Goal: Task Accomplishment & Management: Use online tool/utility

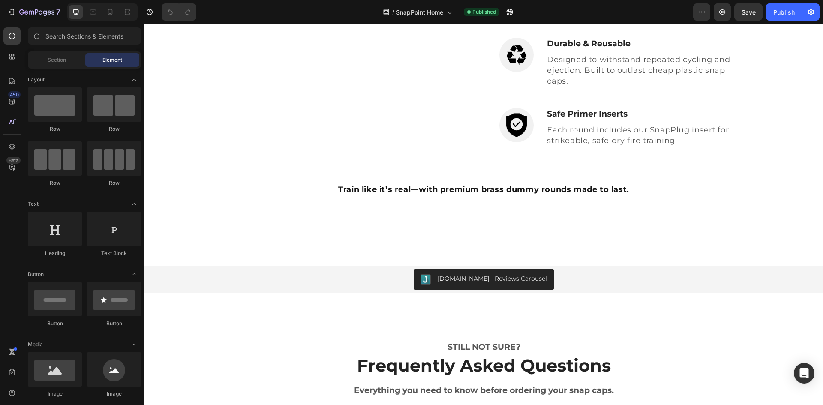
scroll to position [1371, 0]
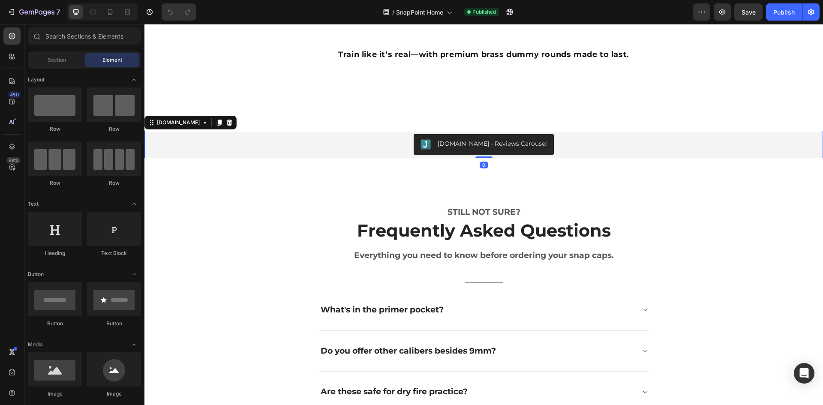
click at [406, 145] on div "[DOMAIN_NAME] - Reviews Carousel" at bounding box center [483, 144] width 671 height 21
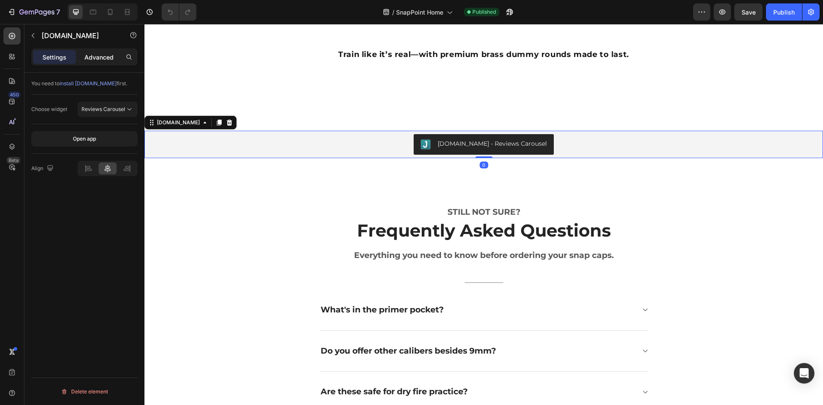
click at [97, 58] on p "Advanced" at bounding box center [98, 57] width 29 height 9
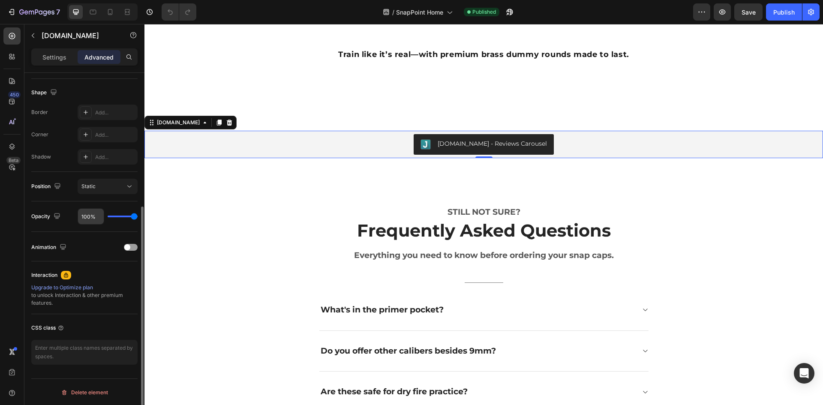
scroll to position [0, 0]
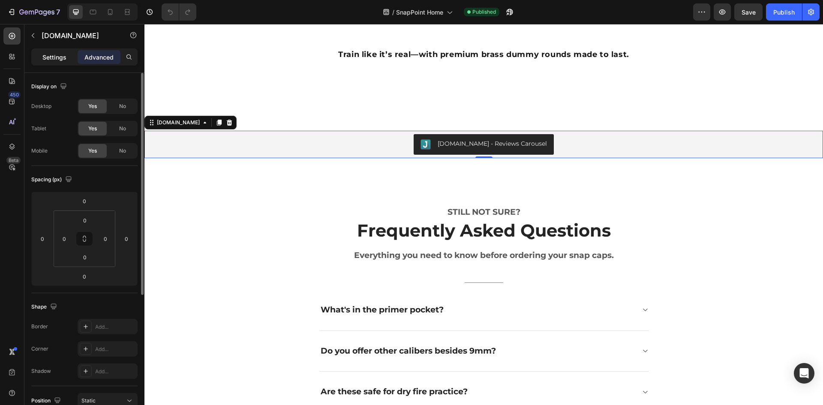
click at [51, 57] on p "Settings" at bounding box center [54, 57] width 24 height 9
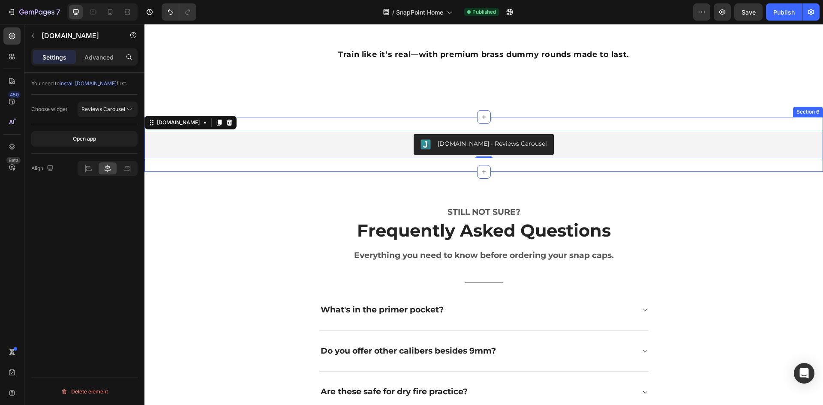
click at [289, 123] on div "Judge.me - Reviews Carousel Judge.me 0 Section 6" at bounding box center [483, 144] width 678 height 55
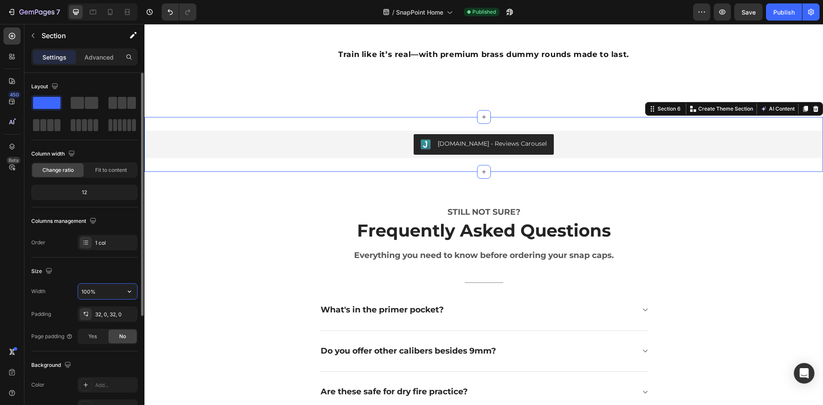
click at [88, 291] on input "100%" at bounding box center [107, 291] width 59 height 15
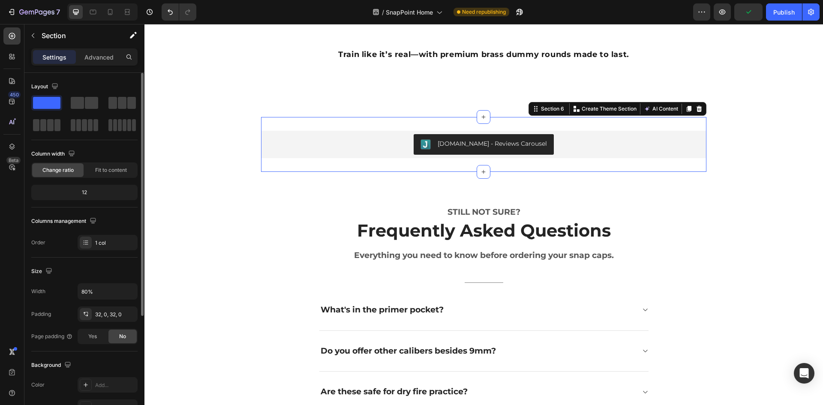
click at [65, 291] on div "Width 80%" at bounding box center [84, 291] width 106 height 16
click at [112, 14] on icon at bounding box center [110, 12] width 5 height 6
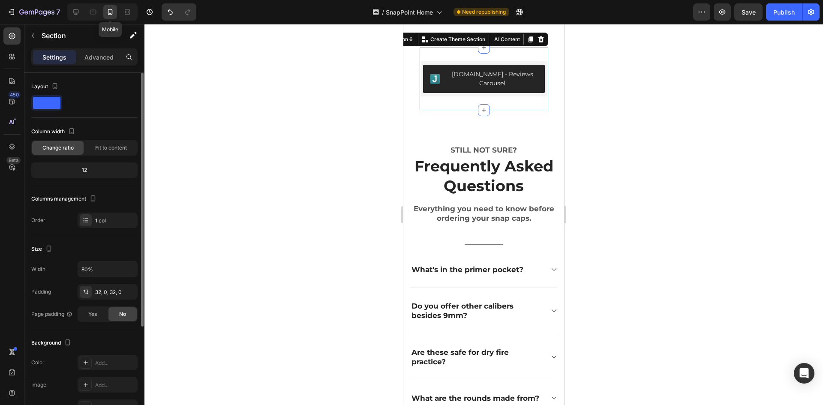
scroll to position [1757, 0]
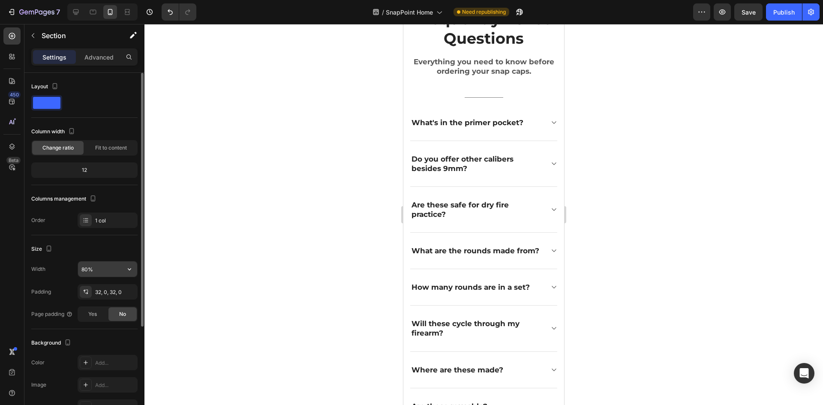
click at [94, 269] on input "80%" at bounding box center [107, 268] width 59 height 15
type input "100%"
click at [103, 247] on div "Size" at bounding box center [84, 249] width 106 height 14
click at [784, 12] on div "Publish" at bounding box center [783, 12] width 21 height 9
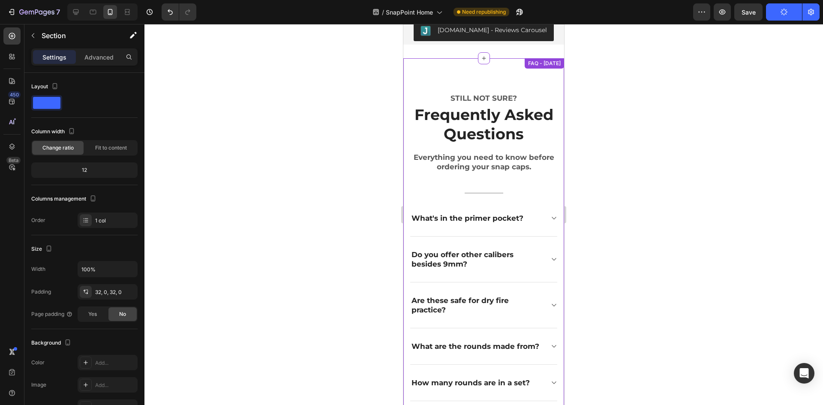
scroll to position [1642, 0]
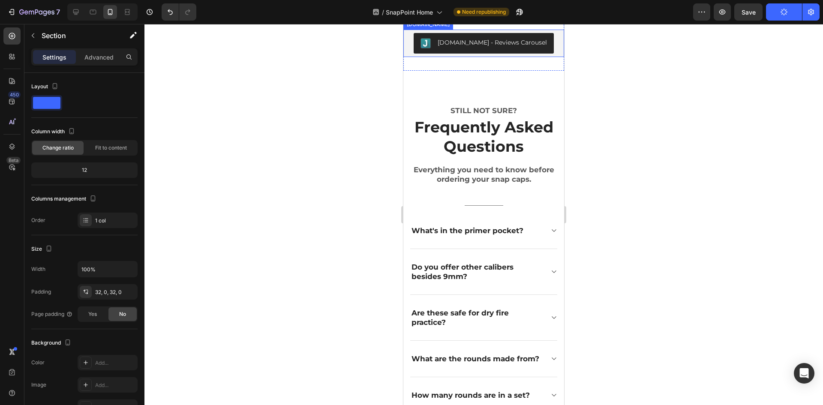
click at [417, 54] on div "[DOMAIN_NAME] - Reviews Carousel" at bounding box center [484, 43] width 154 height 21
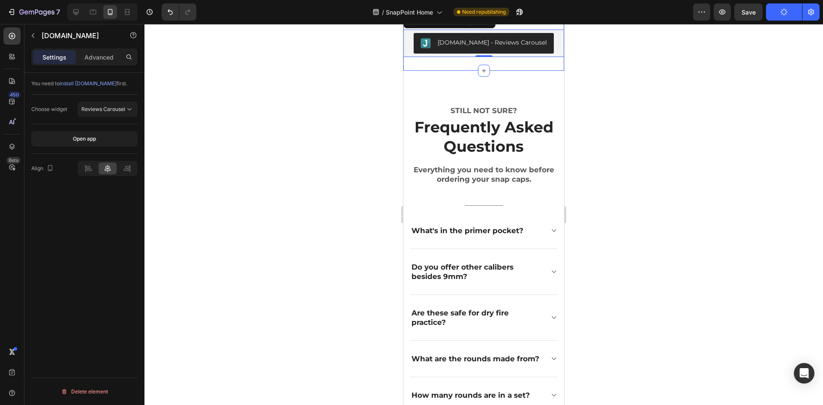
click at [421, 71] on div "Judge.me - Reviews Carousel Judge.me 0 Section 6" at bounding box center [483, 43] width 161 height 55
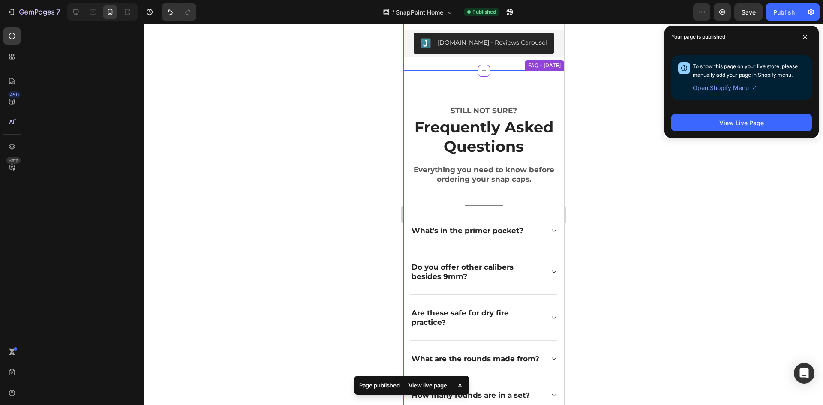
click at [419, 234] on div "STILL NOT SURE? Text block Frequently Asked Questions Heading Everything you ne…" at bounding box center [483, 319] width 161 height 496
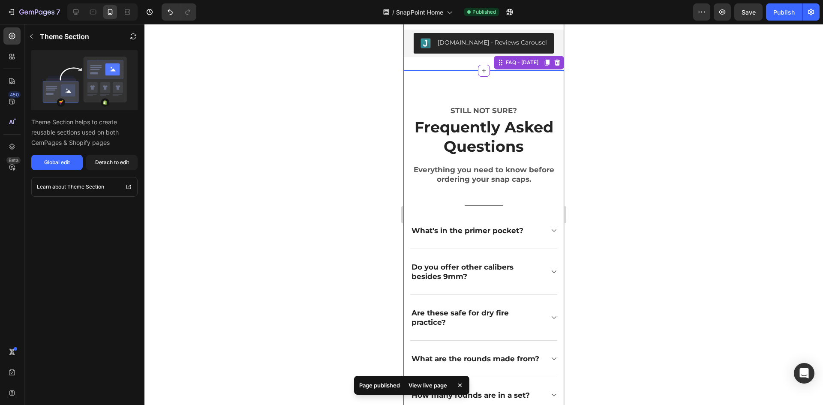
click at [421, 71] on div "Judge.me - Reviews Carousel Judge.me Section 6" at bounding box center [483, 43] width 161 height 55
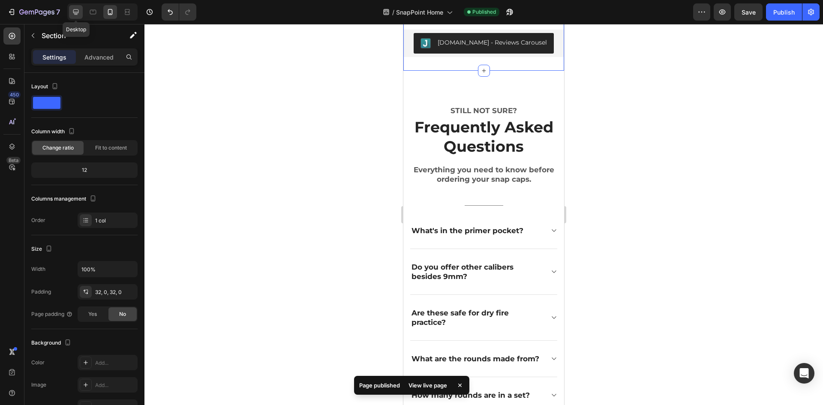
click at [78, 9] on icon at bounding box center [76, 12] width 9 height 9
type input "80%"
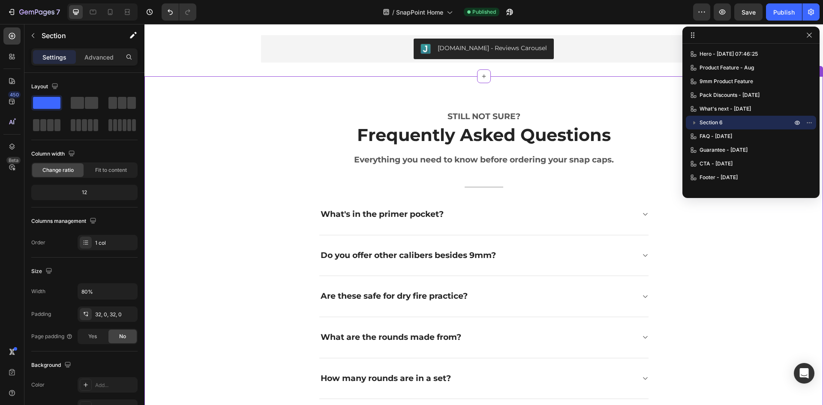
scroll to position [1381, 0]
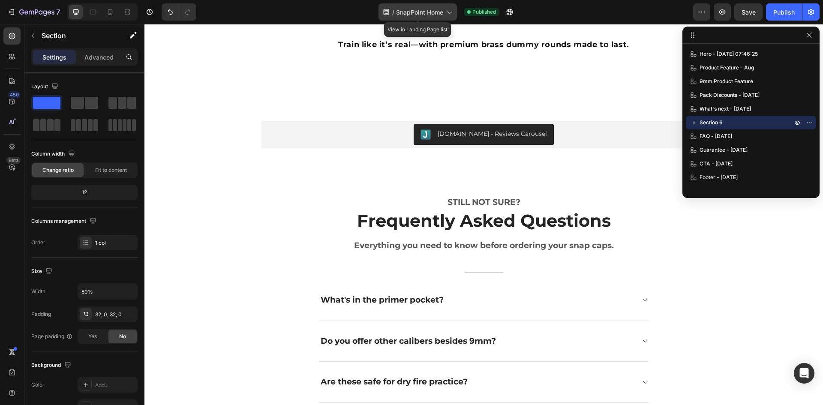
click at [427, 14] on span "SnapPoint Home" at bounding box center [419, 12] width 47 height 9
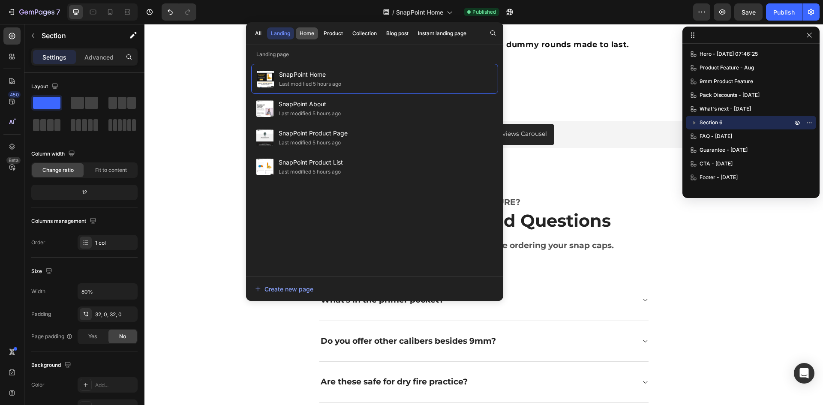
click at [307, 36] on div "Home" at bounding box center [306, 34] width 15 height 8
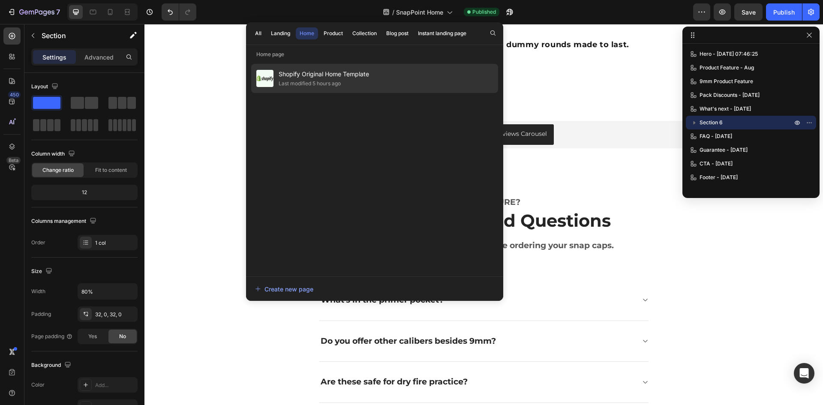
click at [327, 79] on div "Last modified 5 hours ago" at bounding box center [309, 83] width 62 height 9
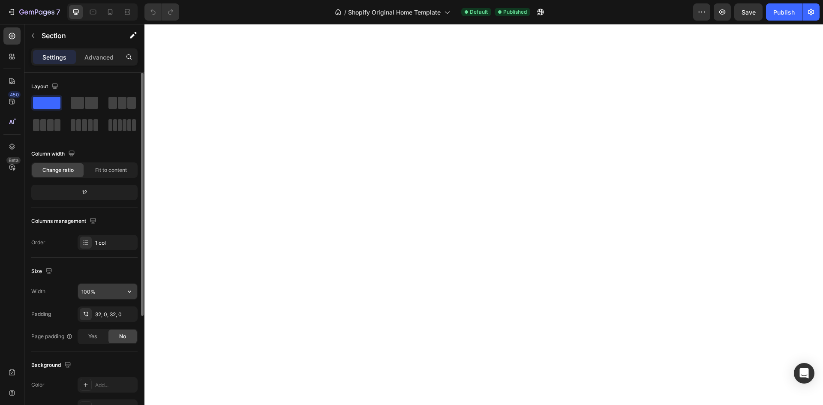
click at [85, 290] on input "100%" at bounding box center [107, 291] width 59 height 15
click at [55, 290] on div "Width 80%" at bounding box center [84, 291] width 106 height 16
click at [49, 271] on icon "button" at bounding box center [49, 270] width 9 height 9
click at [51, 314] on icon "button" at bounding box center [50, 315] width 9 height 9
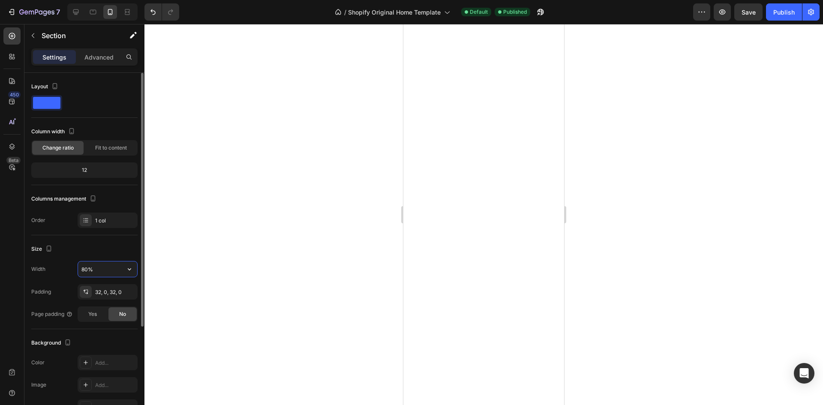
click at [90, 270] on input "80%" at bounding box center [107, 268] width 59 height 15
click at [98, 249] on div "Size" at bounding box center [84, 249] width 106 height 14
click at [50, 250] on icon "button" at bounding box center [49, 248] width 9 height 9
click at [50, 262] on icon "button" at bounding box center [51, 262] width 6 height 6
type input "80%"
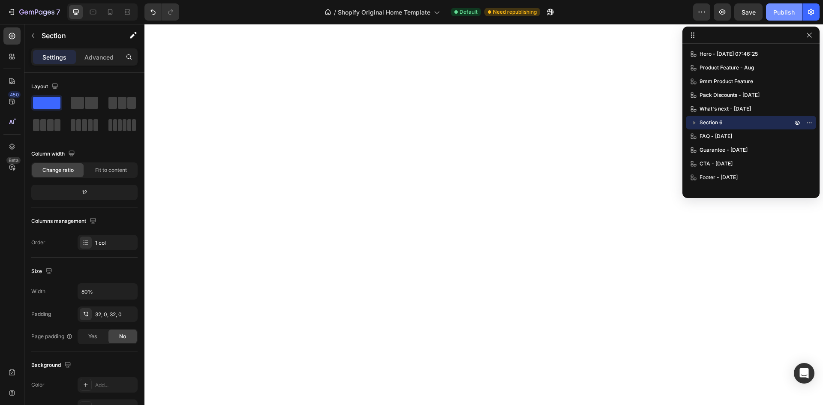
click at [778, 13] on div "Publish" at bounding box center [783, 12] width 21 height 9
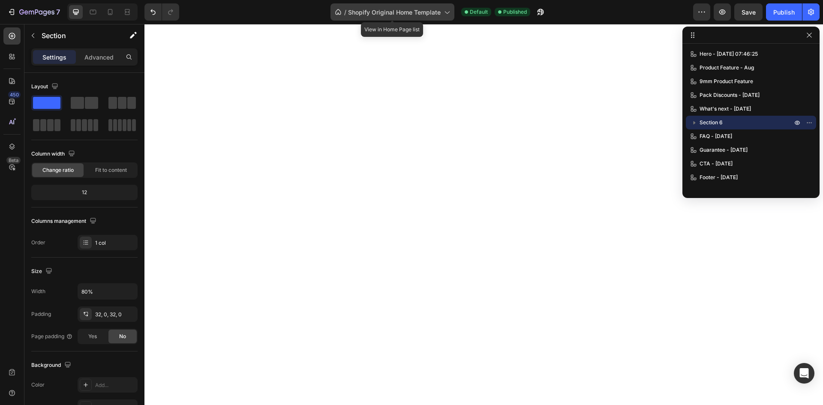
click at [407, 10] on span "Shopify Original Home Template" at bounding box center [394, 12] width 93 height 9
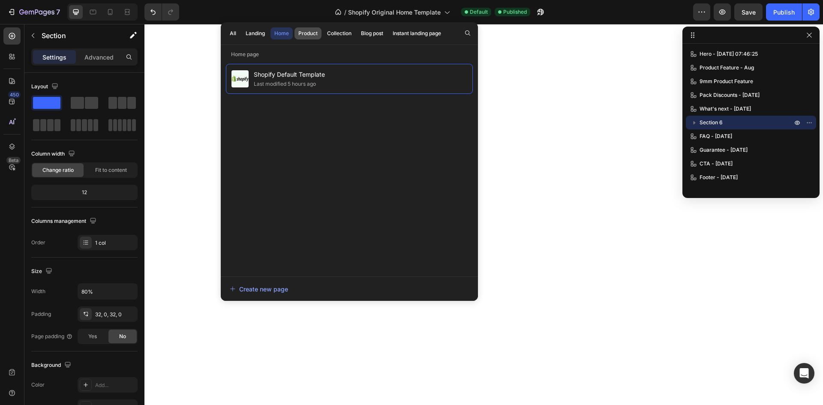
click at [307, 34] on div "Product" at bounding box center [307, 34] width 19 height 8
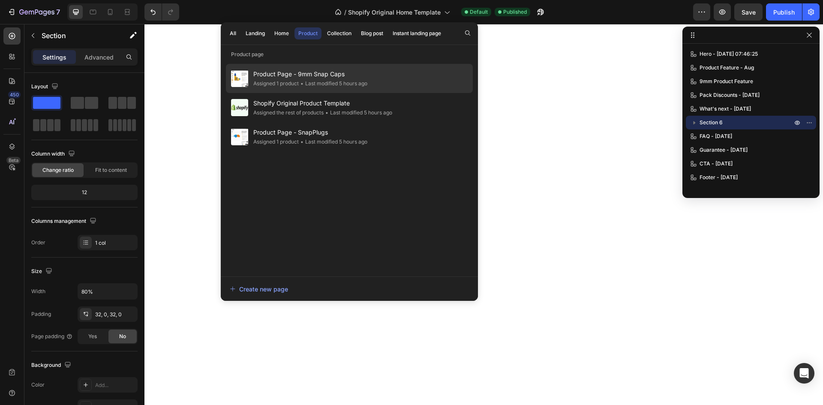
click at [310, 75] on span "Product Page - 9mm Snap Caps" at bounding box center [310, 74] width 114 height 10
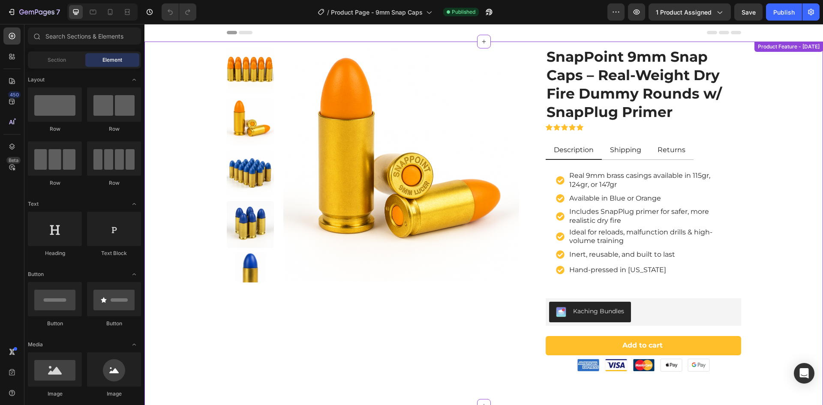
click at [657, 329] on div "SnapPoint 9mm Snap Caps – Real-Weight Dry Fire Dummy Rounds w/ SnapPlug Primer …" at bounding box center [642, 209] width 195 height 325
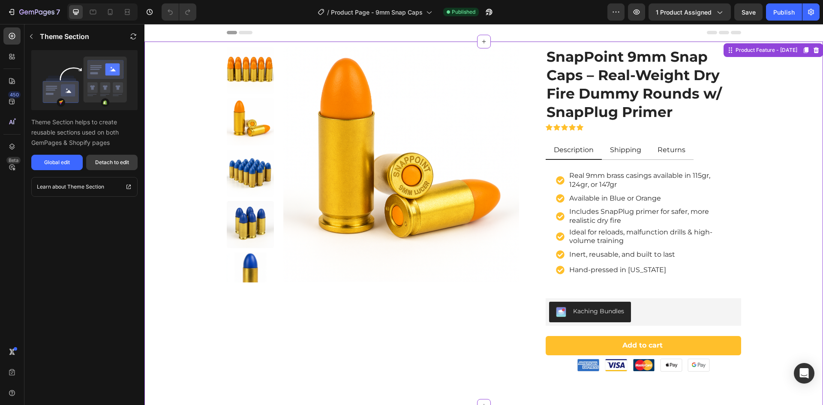
click at [112, 162] on div "Detach to edit" at bounding box center [112, 163] width 34 height 8
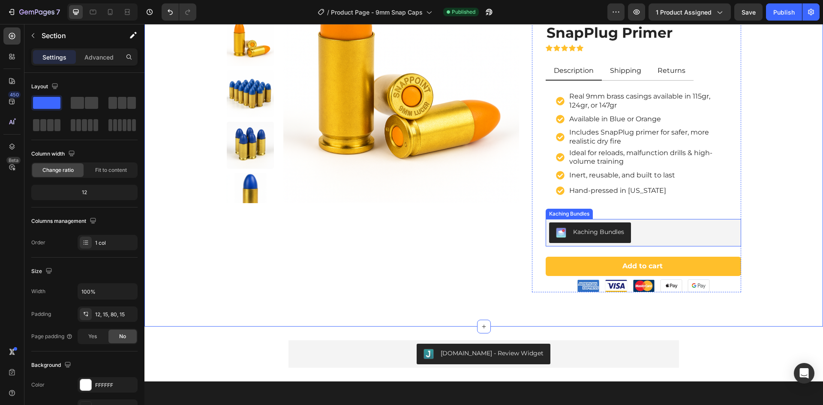
scroll to position [86, 0]
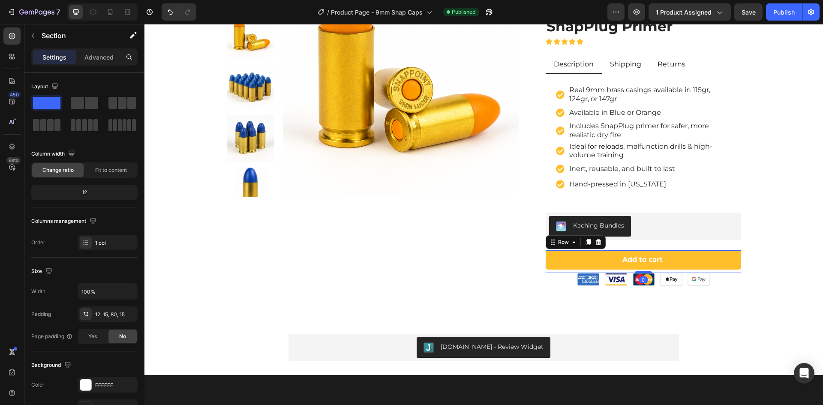
click at [716, 272] on div "Add to cart Add to Cart" at bounding box center [642, 261] width 195 height 23
click at [14, 57] on icon at bounding box center [13, 58] width 3 height 3
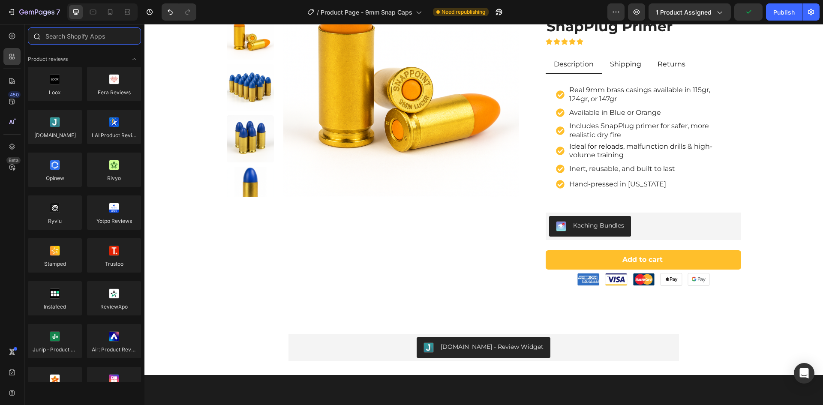
click at [74, 38] on input "text" at bounding box center [84, 35] width 113 height 17
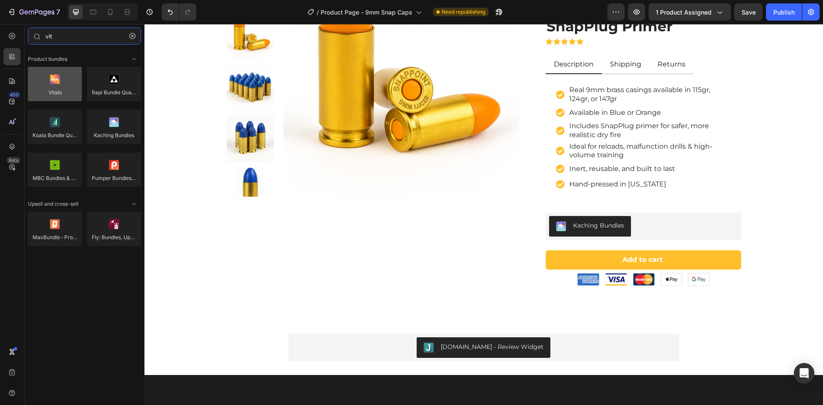
type input "vit"
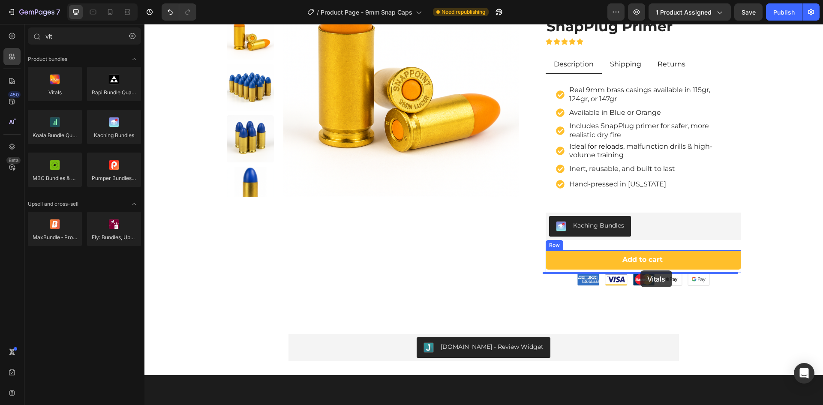
drag, startPoint x: 205, startPoint y: 108, endPoint x: 640, endPoint y: 270, distance: 464.7
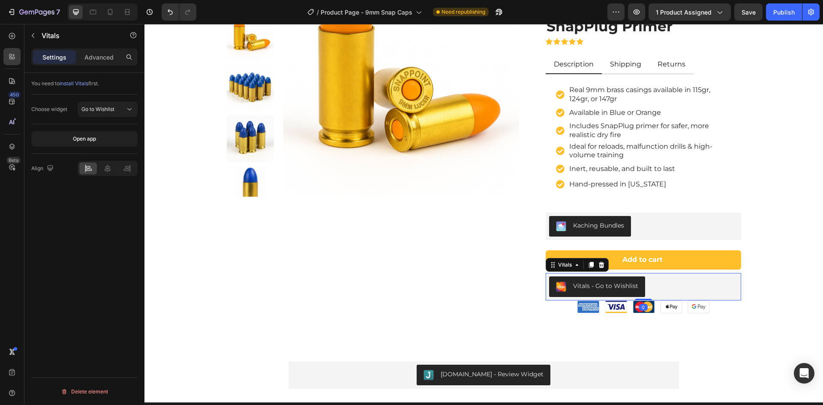
click at [608, 289] on div "Vitals - Go to Wishlist" at bounding box center [605, 285] width 65 height 9
click at [110, 112] on span "Go to Wishlist" at bounding box center [97, 109] width 33 height 8
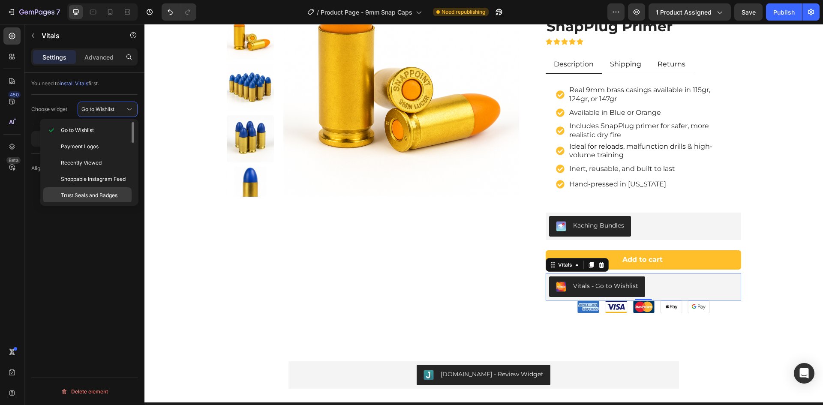
click at [90, 196] on span "Trust Seals and Badges" at bounding box center [89, 196] width 57 height 8
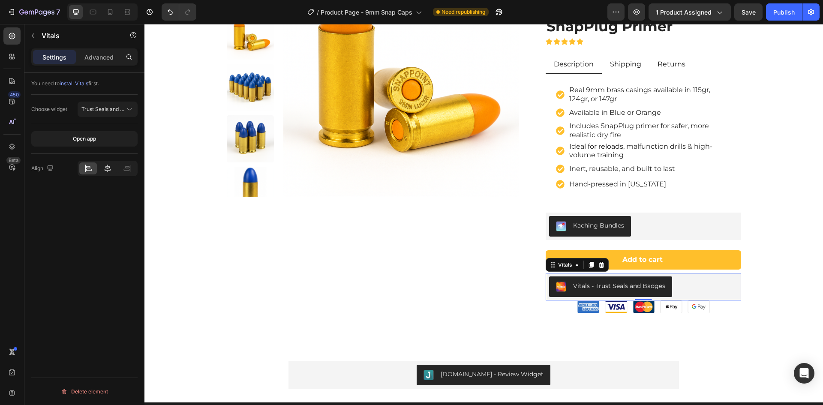
click at [108, 169] on icon at bounding box center [107, 168] width 9 height 9
click at [101, 60] on p "Advanced" at bounding box center [98, 57] width 29 height 9
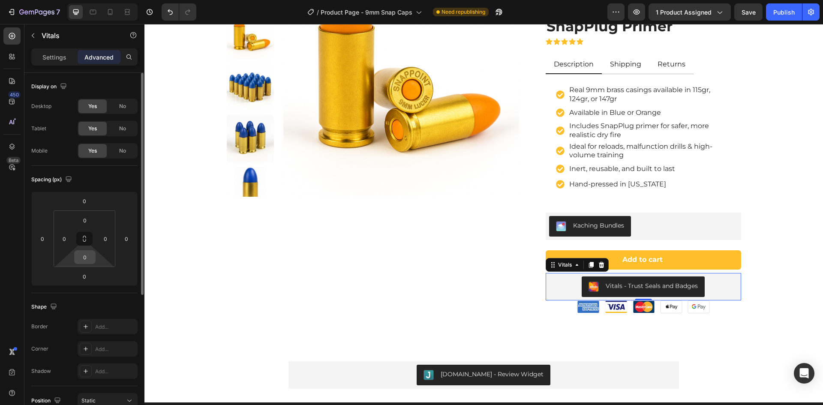
click at [87, 258] on input "0" at bounding box center [84, 257] width 17 height 13
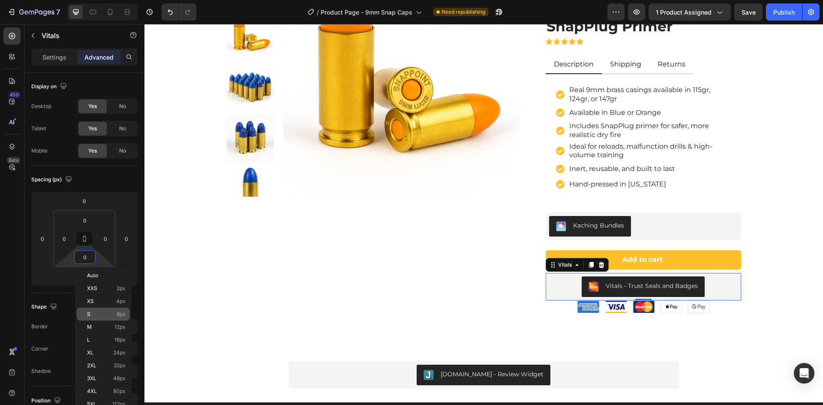
click at [99, 315] on p "S 8px" at bounding box center [106, 314] width 39 height 6
type input "8"
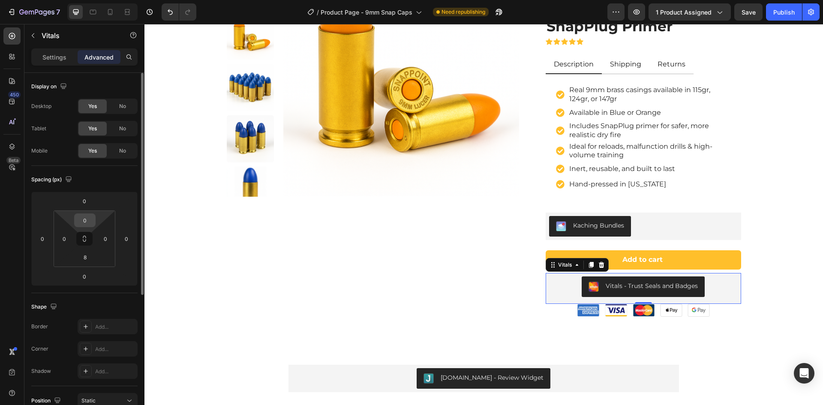
click at [85, 219] on input "0" at bounding box center [84, 220] width 17 height 13
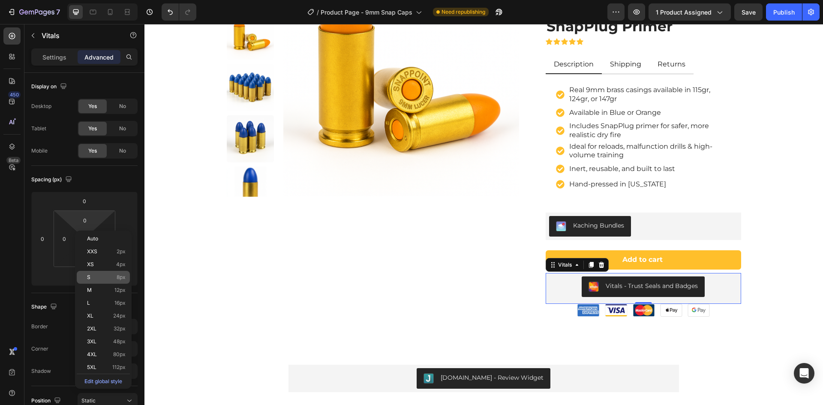
click at [105, 276] on p "S 8px" at bounding box center [106, 277] width 39 height 6
type input "8"
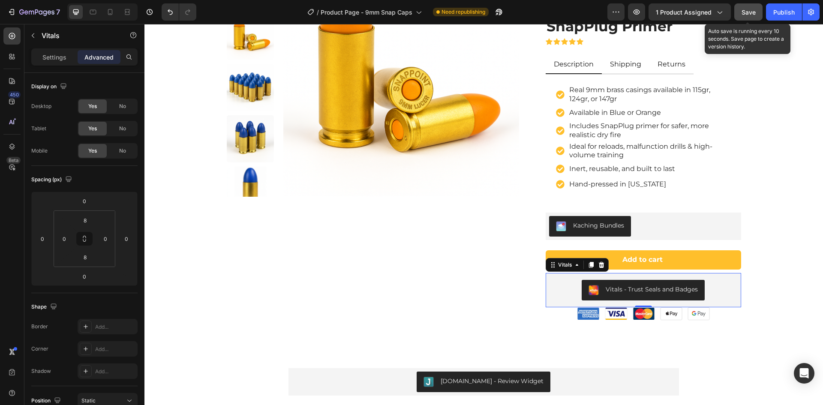
click at [746, 12] on span "Save" at bounding box center [748, 12] width 14 height 7
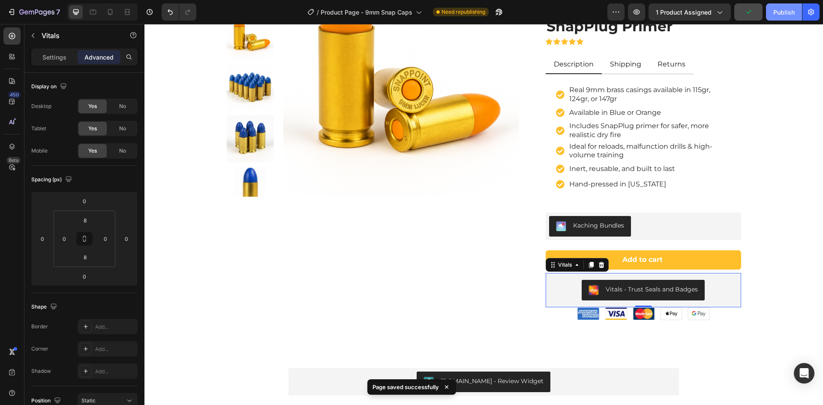
click at [781, 13] on div "Publish" at bounding box center [783, 12] width 21 height 9
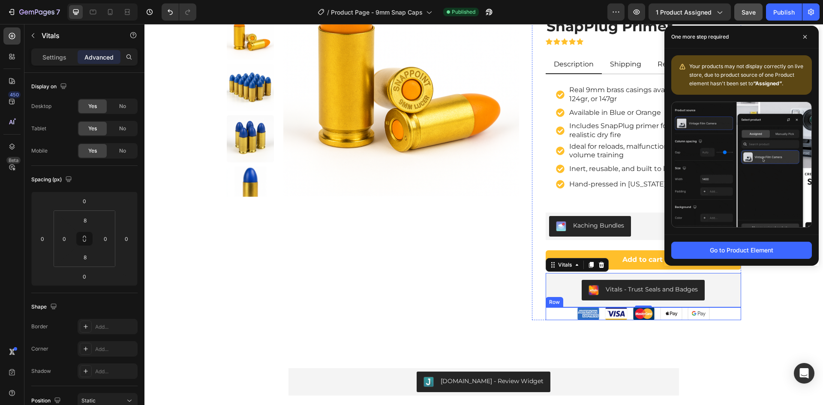
click at [570, 315] on div "Image Image Image Image Image Row" at bounding box center [642, 313] width 195 height 13
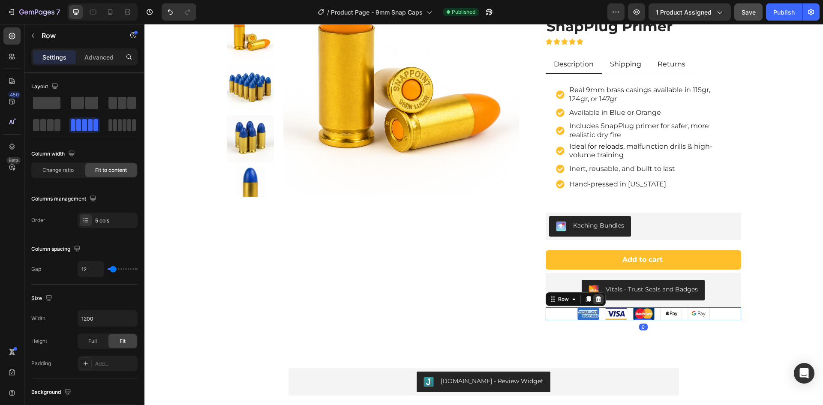
click at [596, 301] on icon at bounding box center [599, 299] width 6 height 6
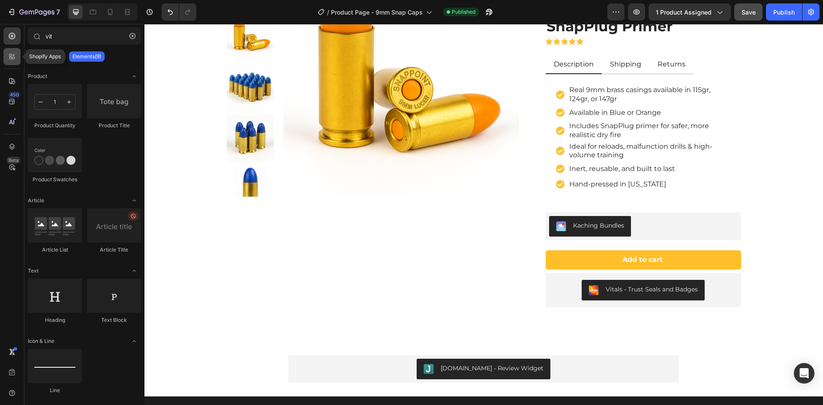
click at [17, 58] on div at bounding box center [11, 56] width 17 height 17
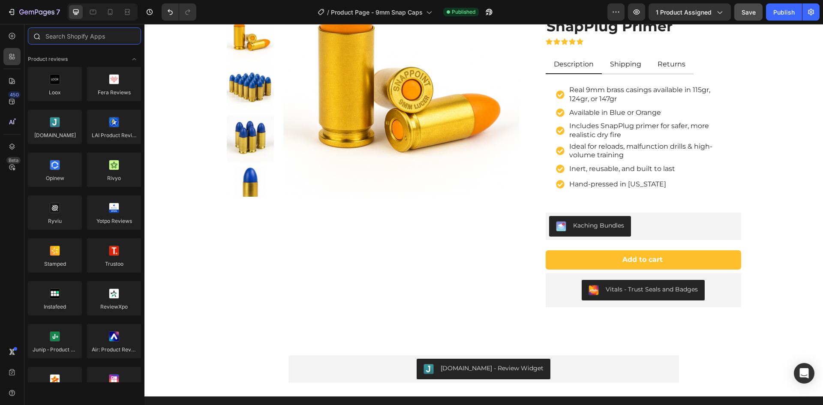
click at [71, 35] on input "text" at bounding box center [84, 35] width 113 height 17
type input "c"
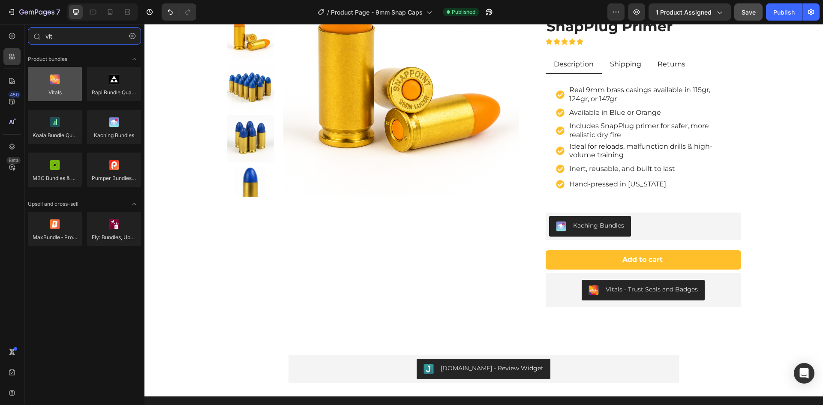
type input "vit"
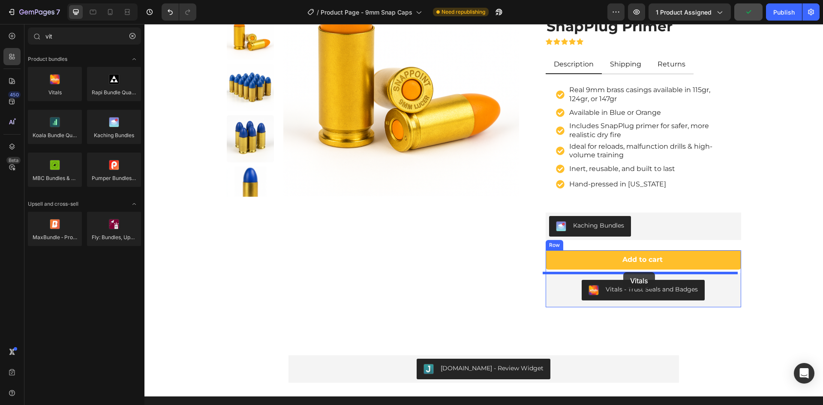
drag, startPoint x: 194, startPoint y: 118, endPoint x: 623, endPoint y: 272, distance: 455.6
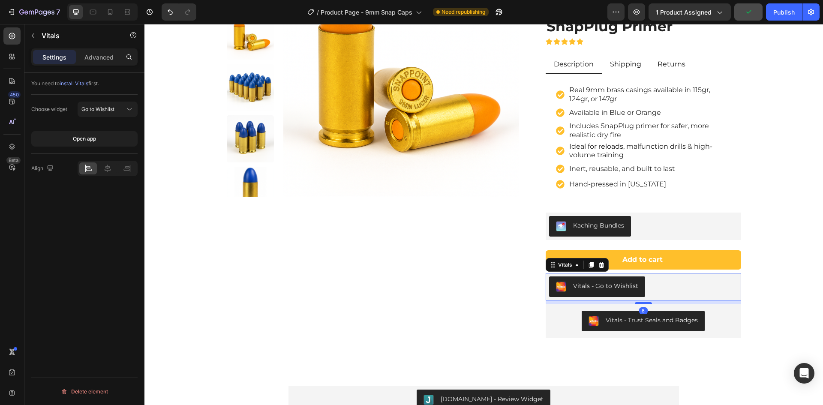
click at [602, 283] on div "Vitals - Go to Wishlist" at bounding box center [605, 285] width 65 height 9
click at [105, 170] on icon at bounding box center [108, 169] width 6 height 8
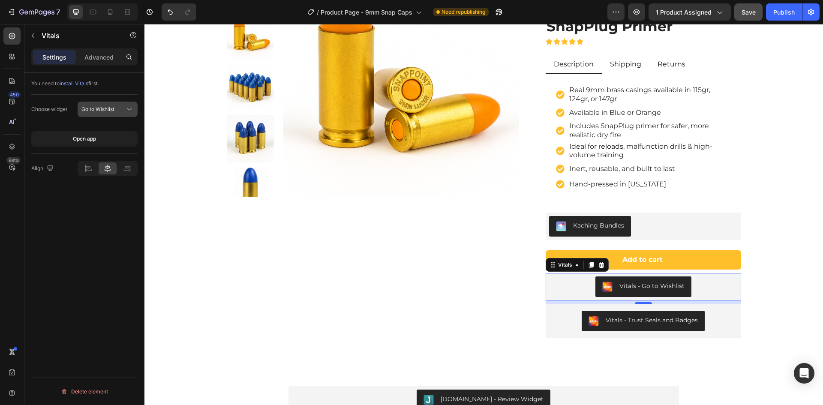
click at [113, 107] on span "Go to Wishlist" at bounding box center [97, 109] width 33 height 6
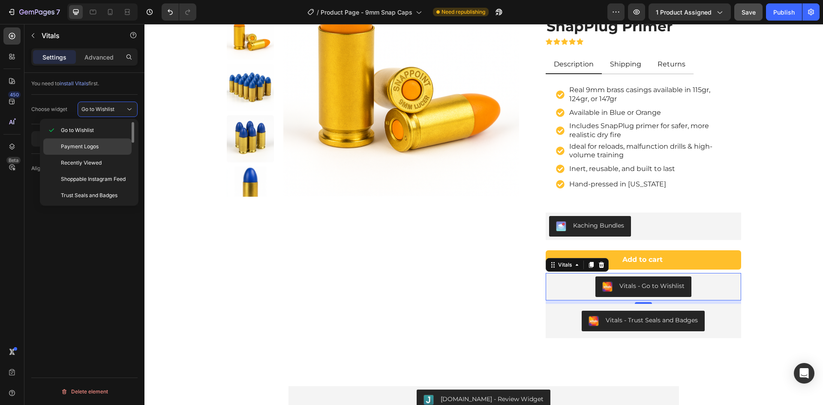
click at [102, 149] on p "Payment Logos" at bounding box center [94, 147] width 67 height 8
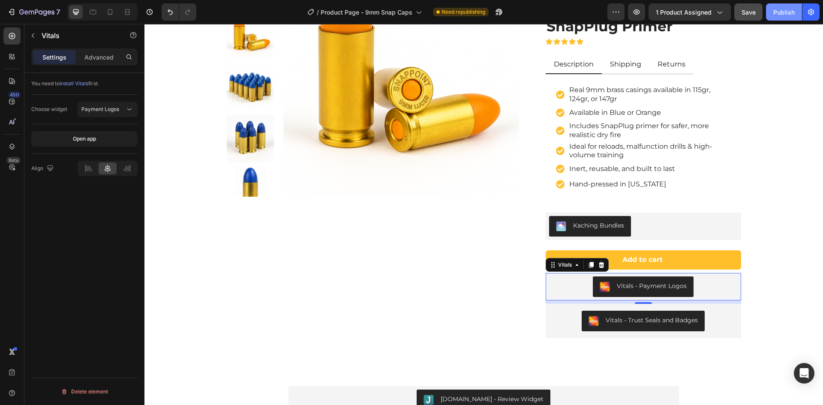
click at [784, 13] on div "Publish" at bounding box center [783, 12] width 21 height 9
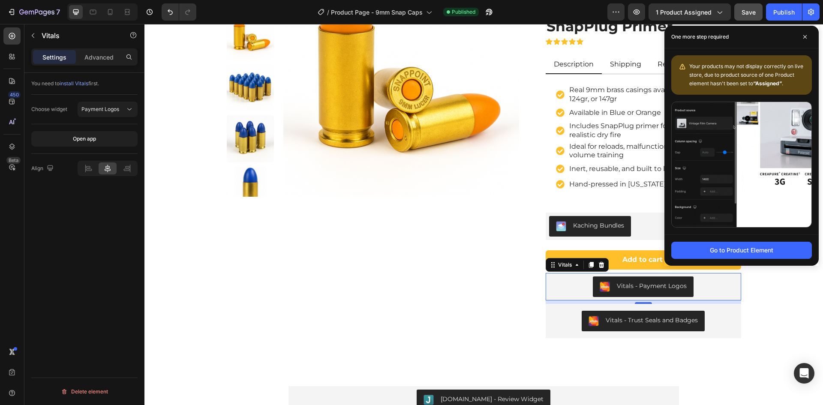
click at [573, 286] on div "Vitals - Payment Logos" at bounding box center [643, 286] width 189 height 21
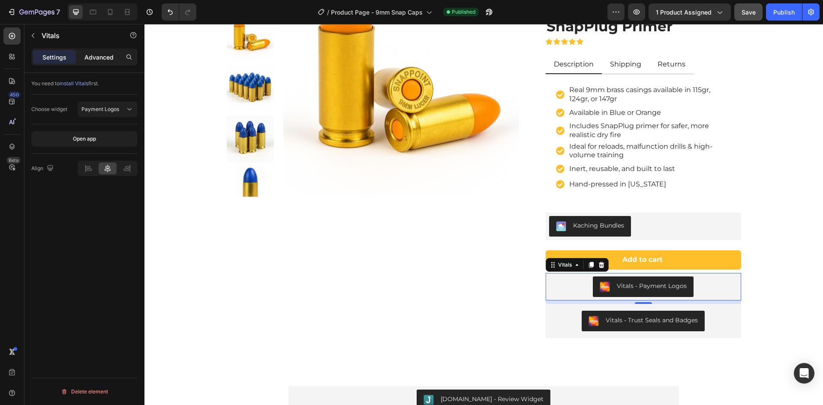
click at [99, 60] on p "Advanced" at bounding box center [98, 57] width 29 height 9
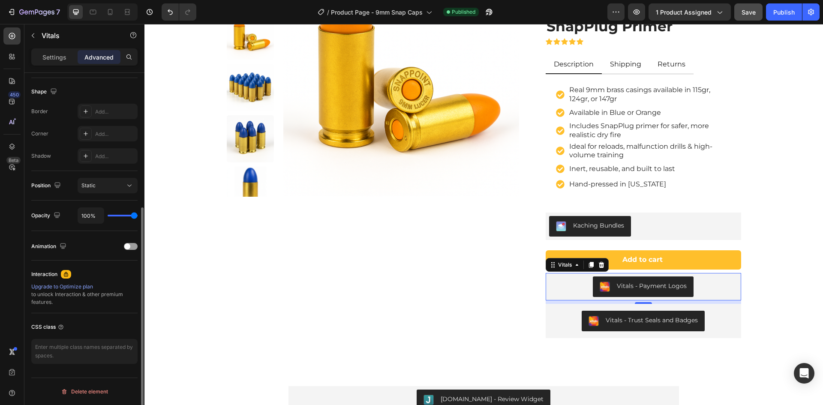
scroll to position [0, 0]
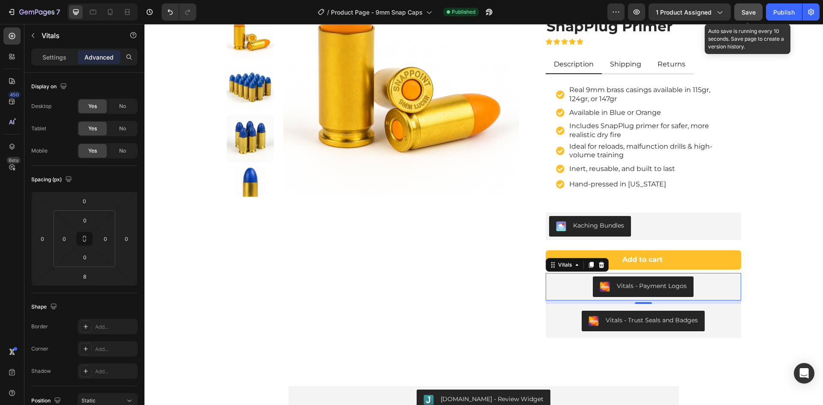
click at [749, 13] on span "Save" at bounding box center [748, 12] width 14 height 7
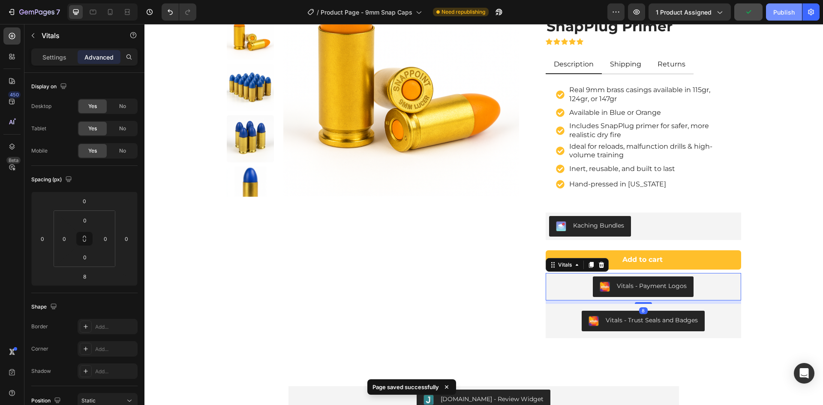
click at [780, 13] on div "Publish" at bounding box center [783, 12] width 21 height 9
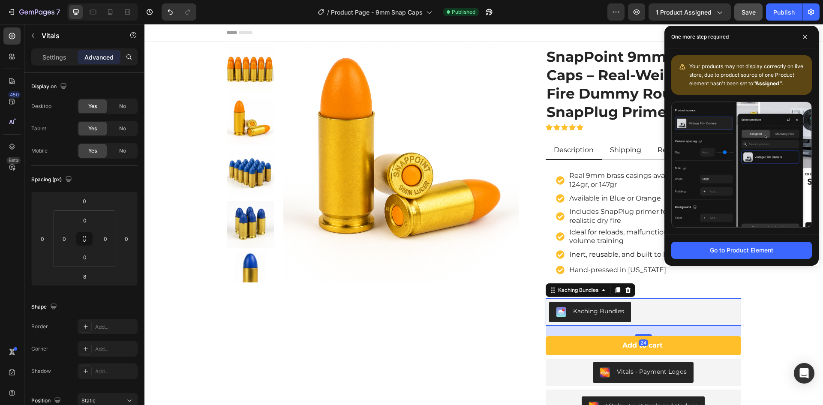
click at [655, 302] on div "Kaching Bundles" at bounding box center [643, 312] width 189 height 21
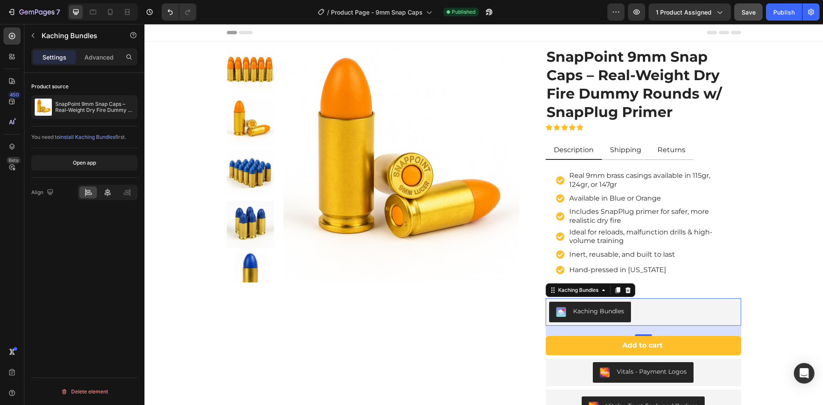
click at [108, 195] on icon at bounding box center [107, 192] width 9 height 9
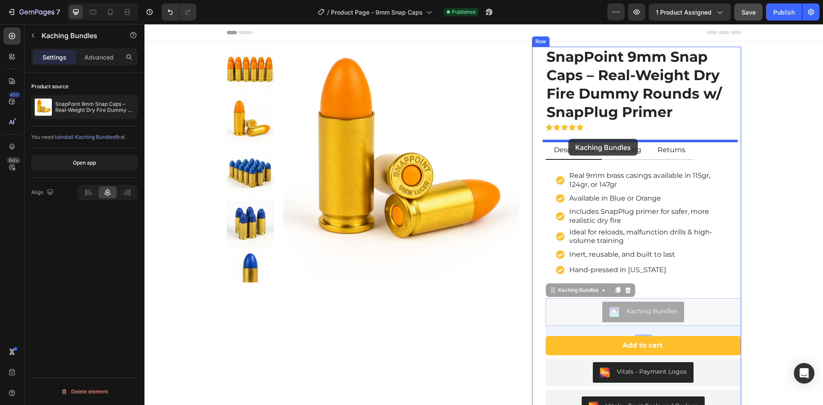
drag, startPoint x: 550, startPoint y: 290, endPoint x: 568, endPoint y: 139, distance: 151.5
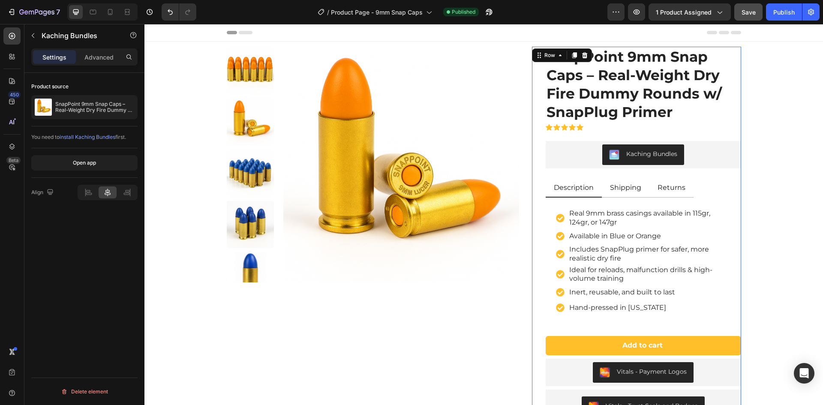
click at [593, 334] on div "SnapPoint 9mm Snap Caps – Real-Weight Dry Fire Dummy Rounds w/ SnapPlug Primer …" at bounding box center [642, 235] width 195 height 377
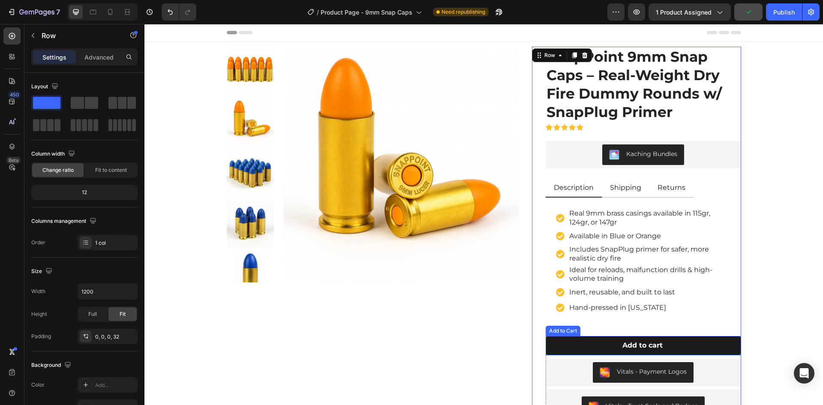
click at [559, 347] on button "Add to cart" at bounding box center [642, 345] width 195 height 19
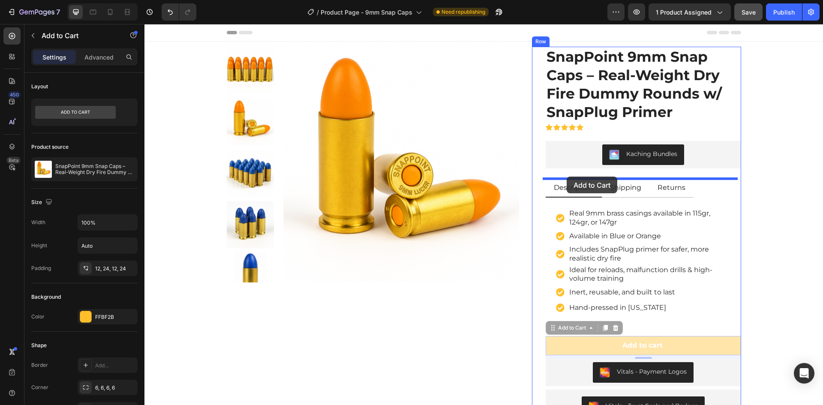
drag, startPoint x: 551, startPoint y: 328, endPoint x: 566, endPoint y: 177, distance: 152.4
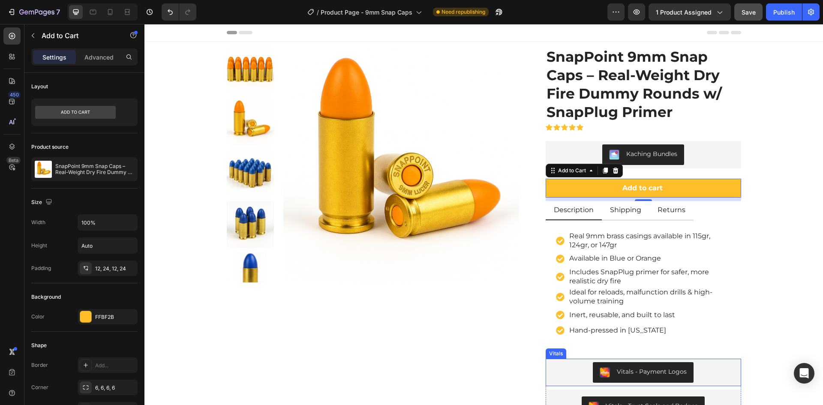
click at [560, 371] on div "Vitals - Payment Logos" at bounding box center [643, 372] width 189 height 21
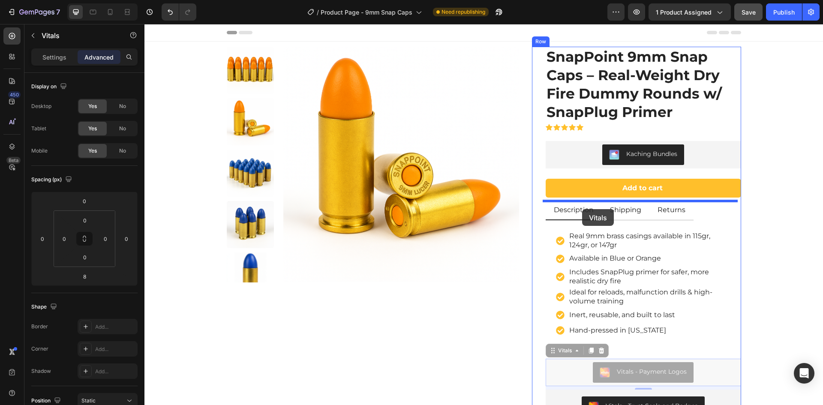
drag, startPoint x: 550, startPoint y: 351, endPoint x: 582, endPoint y: 209, distance: 145.7
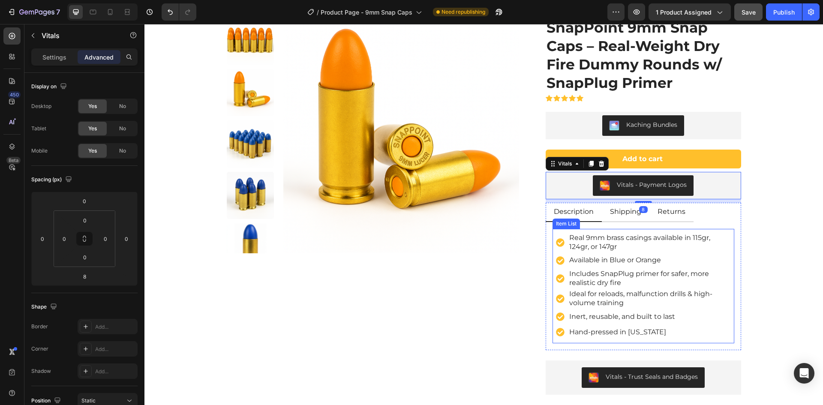
scroll to position [43, 0]
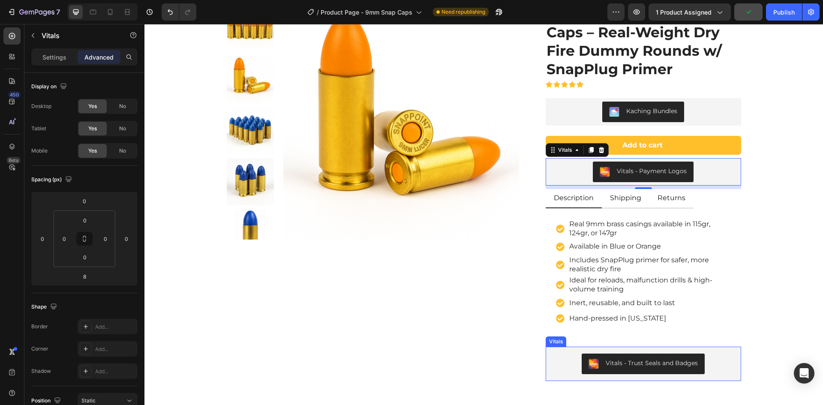
click at [554, 353] on div "Vitals - Trust Seals and Badges" at bounding box center [643, 363] width 189 height 21
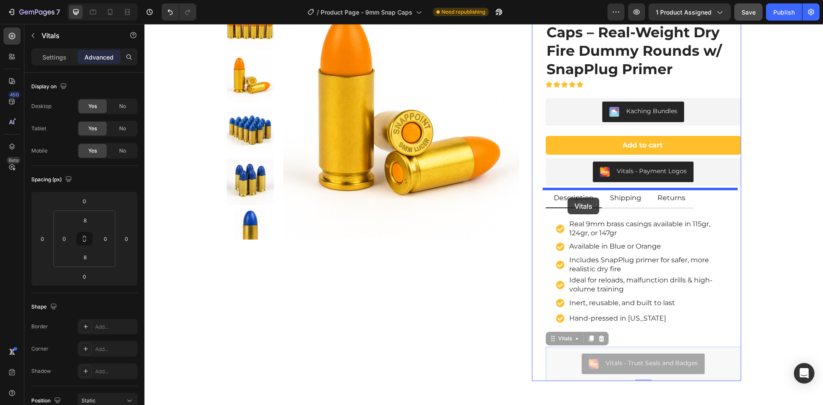
drag, startPoint x: 551, startPoint y: 339, endPoint x: 567, endPoint y: 198, distance: 142.4
type input "8"
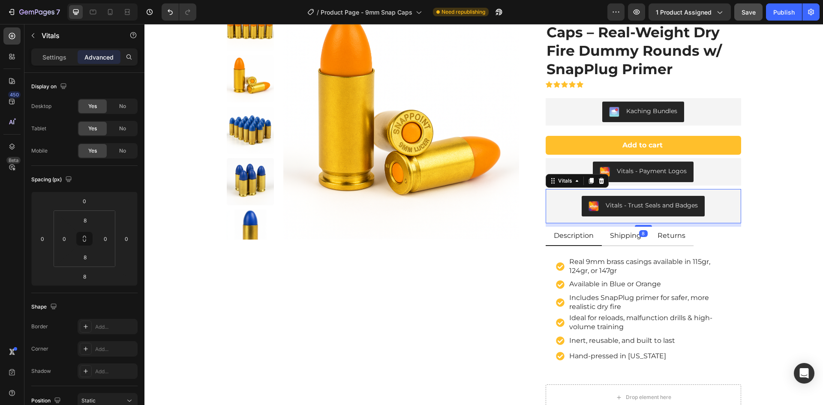
click at [568, 214] on div "Vitals - Trust Seals and Badges" at bounding box center [643, 206] width 189 height 21
click at [88, 222] on input "8" at bounding box center [84, 220] width 17 height 13
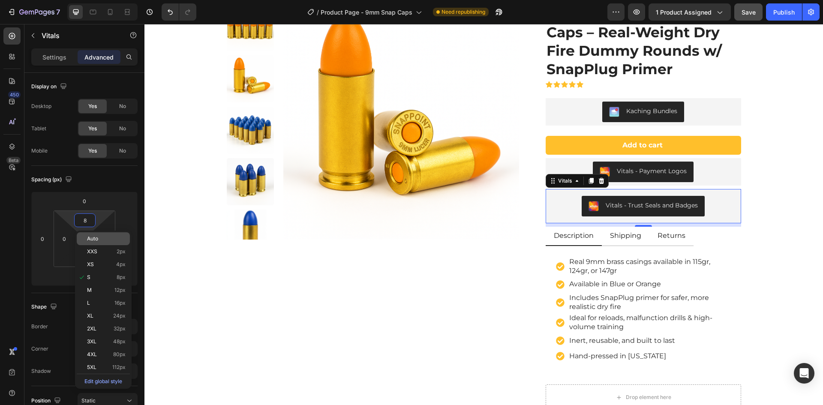
click at [93, 239] on span "Auto" at bounding box center [92, 239] width 11 height 6
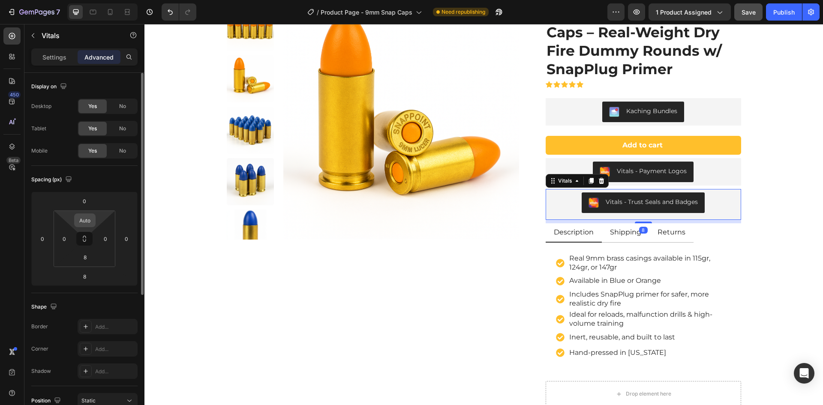
click at [84, 218] on input "Auto" at bounding box center [84, 220] width 17 height 13
type input "0"
click at [86, 253] on input "8" at bounding box center [84, 257] width 17 height 13
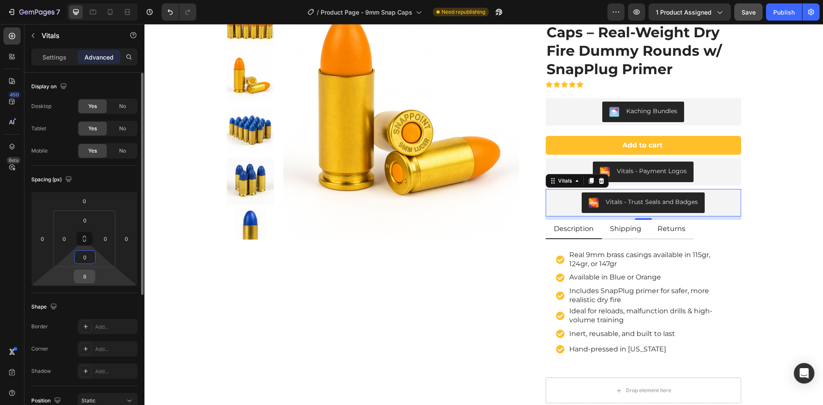
type input "0"
click at [84, 278] on input "8" at bounding box center [84, 276] width 17 height 13
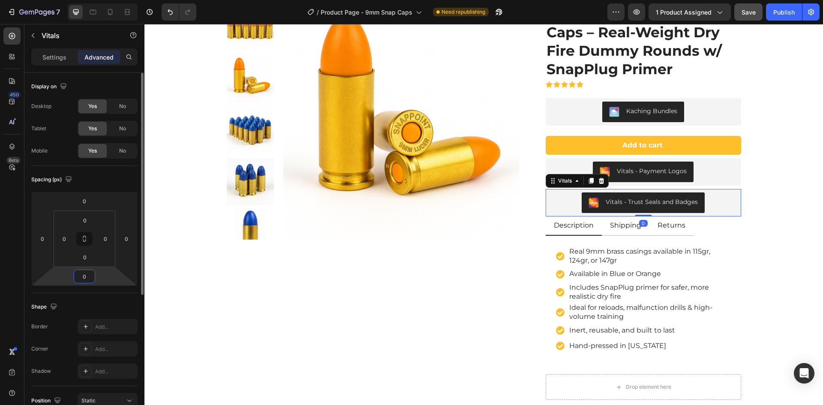
type input "0"
click at [0, 0] on div "Spacing (px) 0 0 0 0 0 0 0 0" at bounding box center [0, 0] width 0 height 0
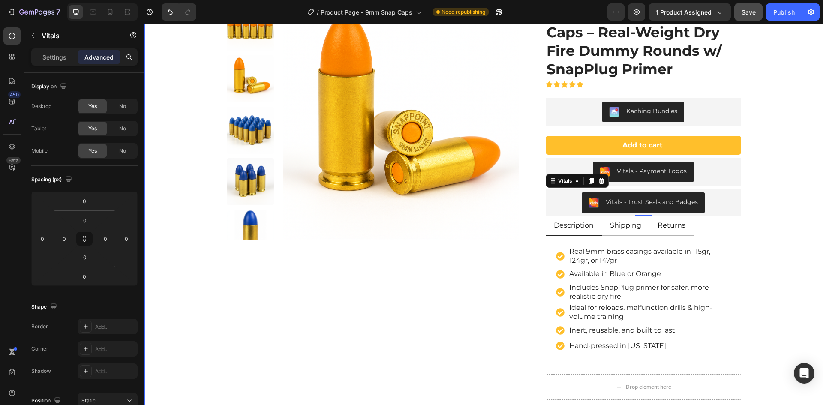
click at [781, 214] on div "Product Images SnapPoint 9mm Snap Caps – Real-Weight Dry Fire Dummy Rounds w/ S…" at bounding box center [483, 202] width 665 height 396
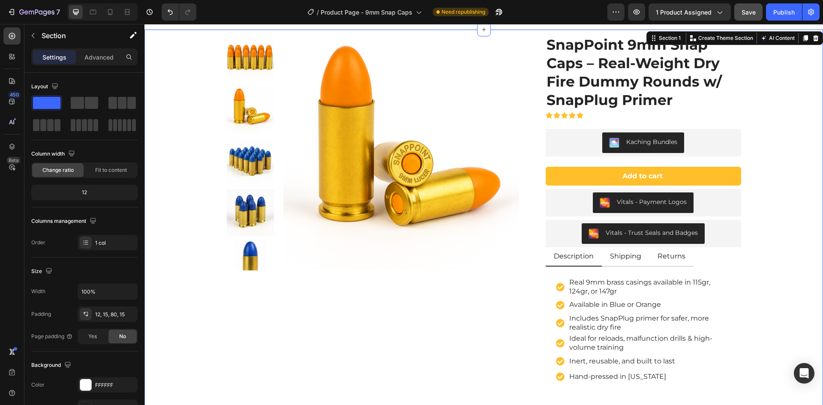
scroll to position [0, 0]
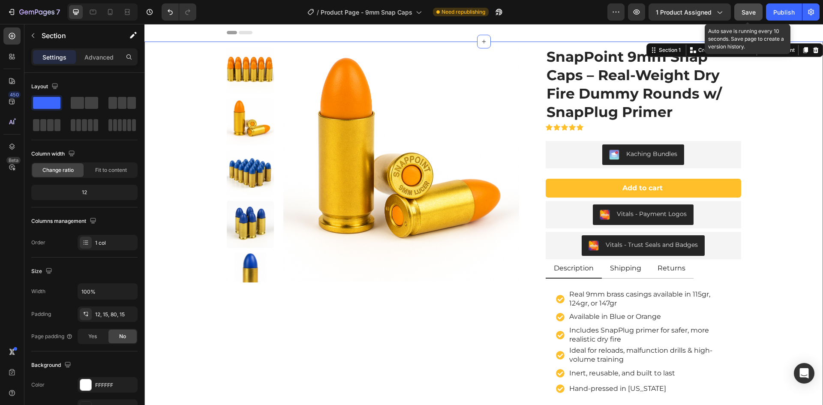
click at [751, 13] on span "Save" at bounding box center [748, 12] width 14 height 7
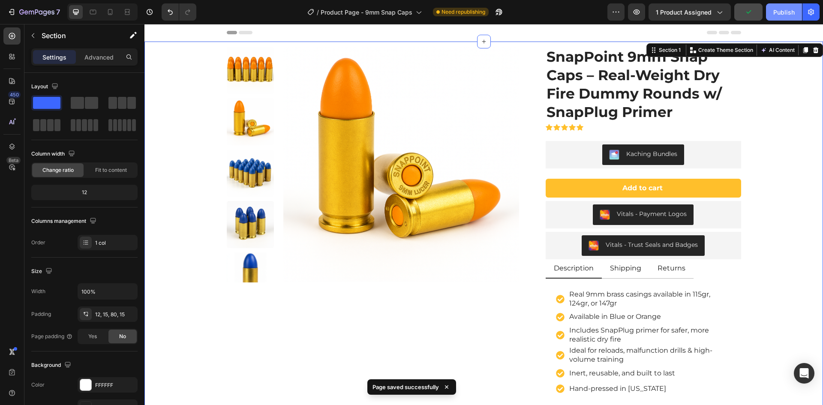
click at [784, 13] on div "Publish" at bounding box center [783, 12] width 21 height 9
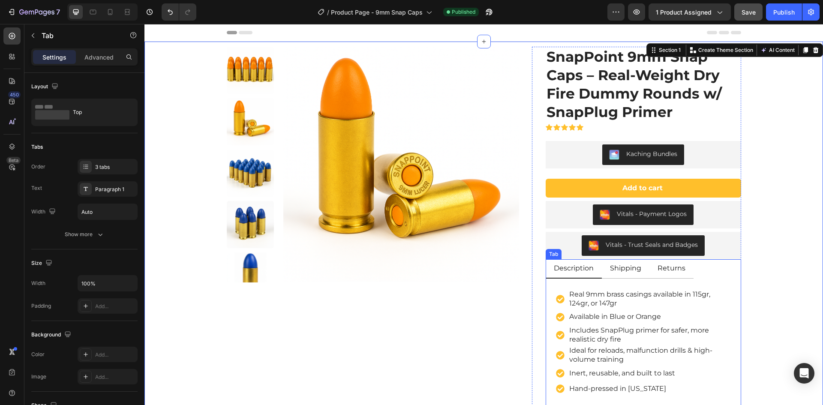
click at [548, 283] on div "Real 9mm brass casings available in 115gr, 124gr, or 147gr Available in Blue or…" at bounding box center [642, 342] width 195 height 128
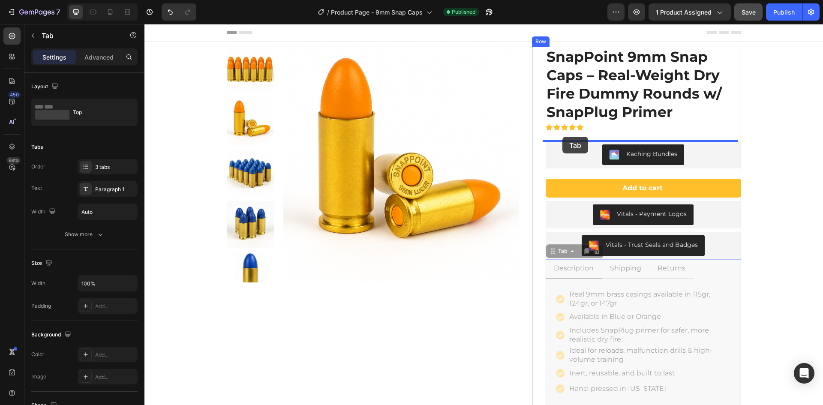
drag, startPoint x: 549, startPoint y: 253, endPoint x: 562, endPoint y: 137, distance: 116.9
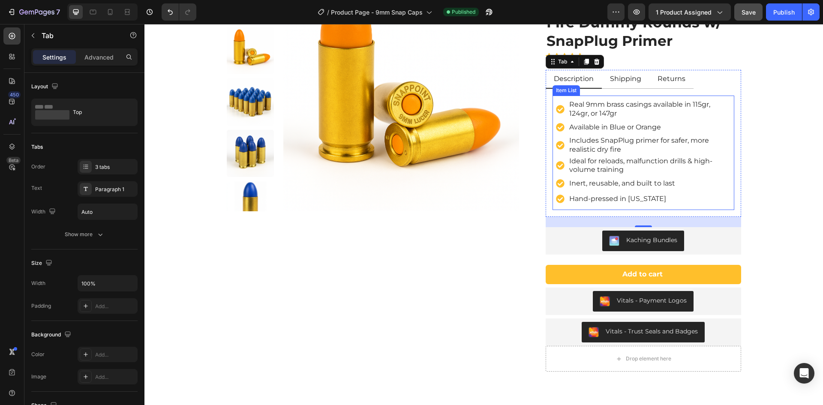
scroll to position [86, 0]
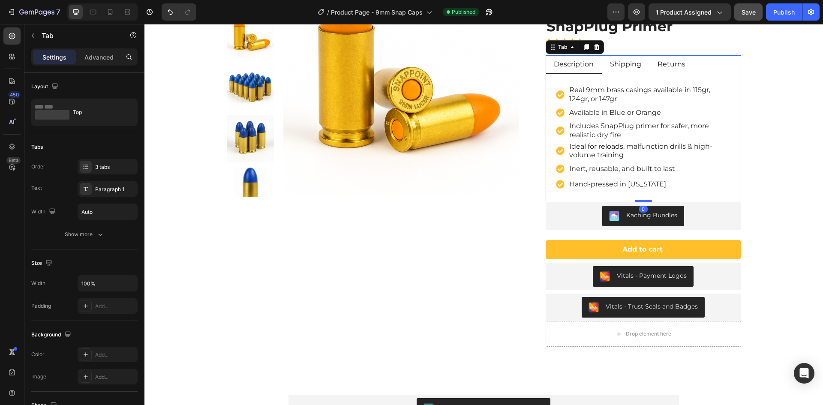
drag, startPoint x: 640, startPoint y: 211, endPoint x: 640, endPoint y: 201, distance: 10.7
click at [640, 201] on div at bounding box center [643, 201] width 17 height 3
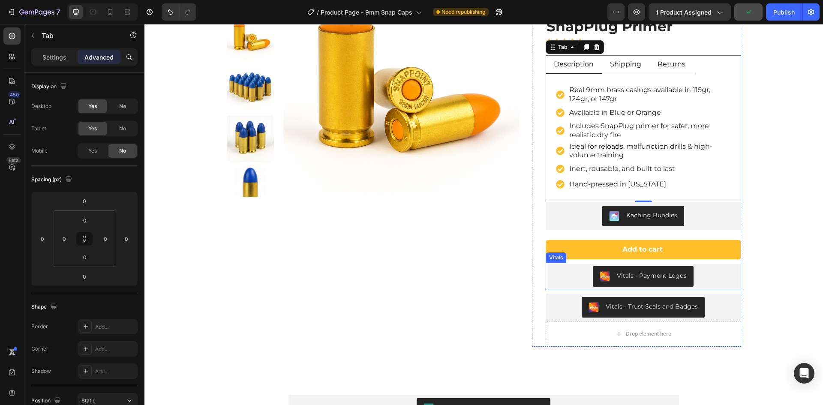
click at [698, 270] on div "Vitals - Payment Logos" at bounding box center [643, 276] width 189 height 21
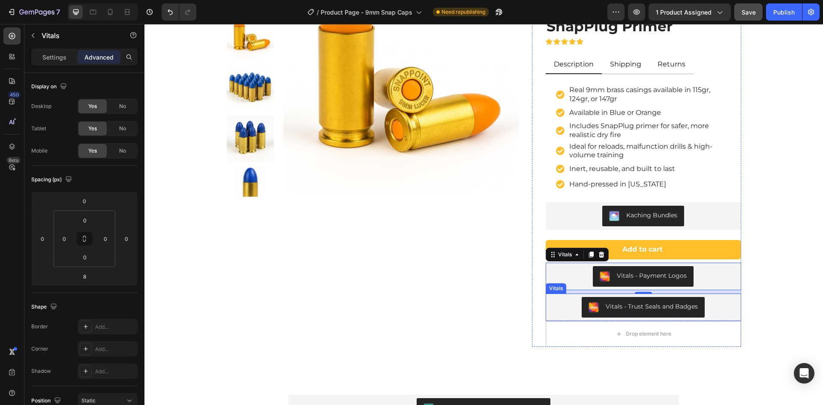
click at [713, 305] on div "Vitals - Trust Seals and Badges" at bounding box center [643, 307] width 189 height 21
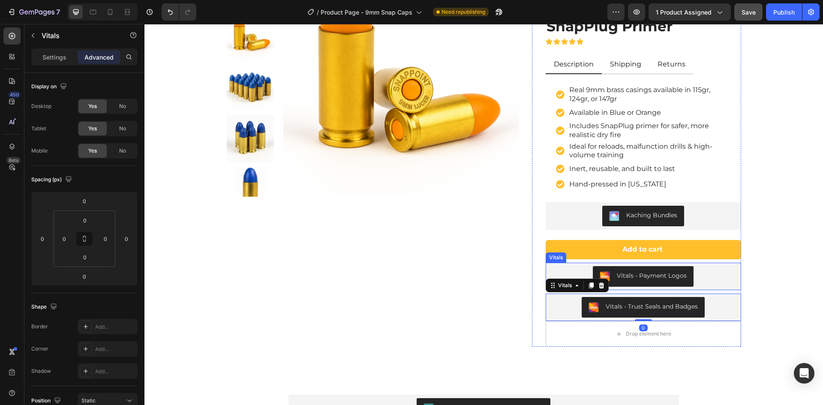
click at [715, 280] on div "Vitals - Payment Logos" at bounding box center [643, 276] width 189 height 21
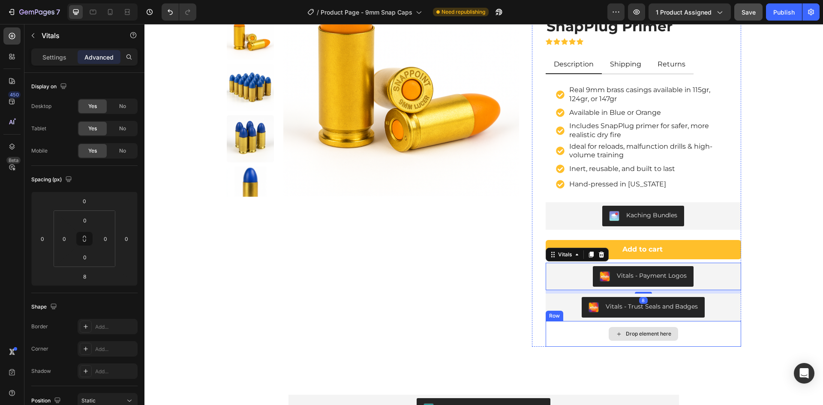
click at [713, 340] on div "Drop element here" at bounding box center [642, 334] width 195 height 26
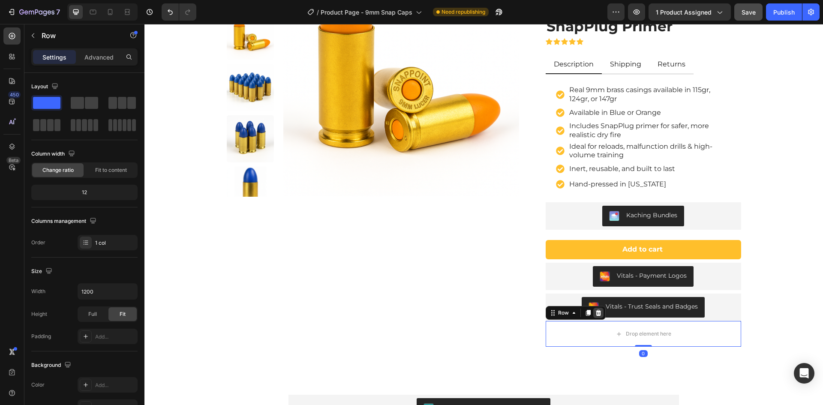
click at [597, 313] on icon at bounding box center [598, 312] width 7 height 7
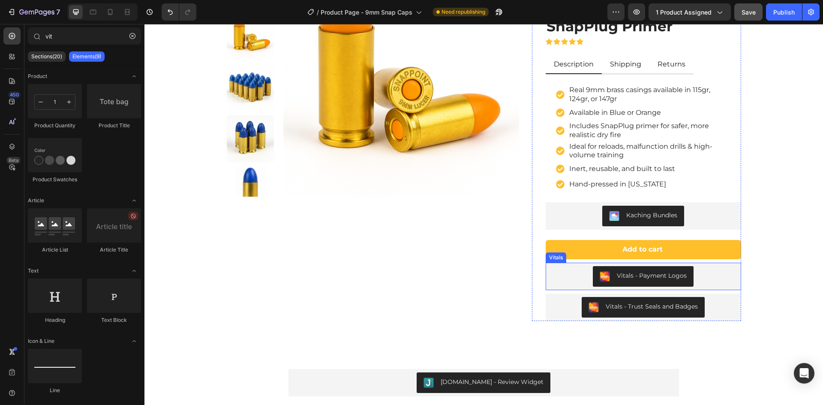
click at [566, 278] on div "Vitals - Payment Logos" at bounding box center [643, 276] width 189 height 21
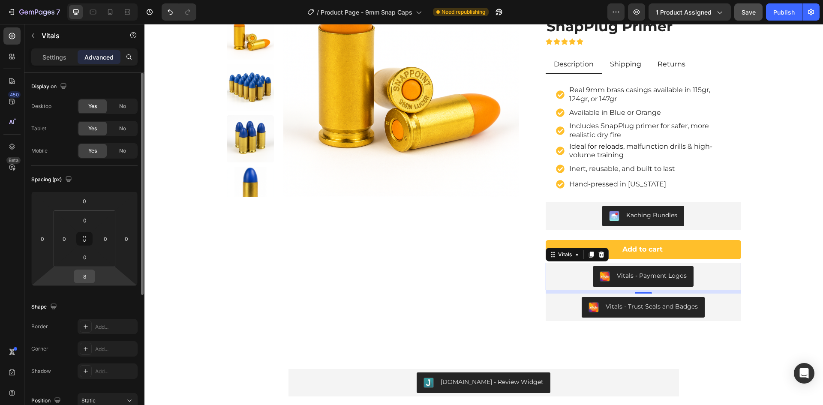
click at [86, 276] on input "8" at bounding box center [84, 276] width 17 height 13
type input "0"
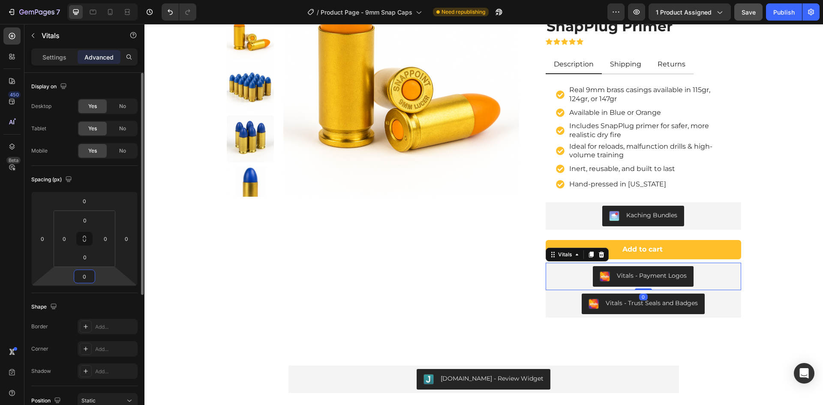
click at [60, 0] on html "7 Version history / Product Page - 9mm Snap Caps Need republishing Preview 1 pr…" at bounding box center [411, 0] width 823 height 0
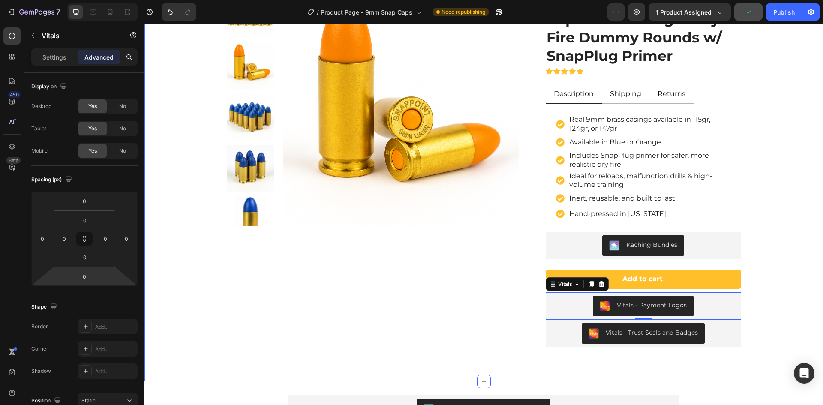
scroll to position [43, 0]
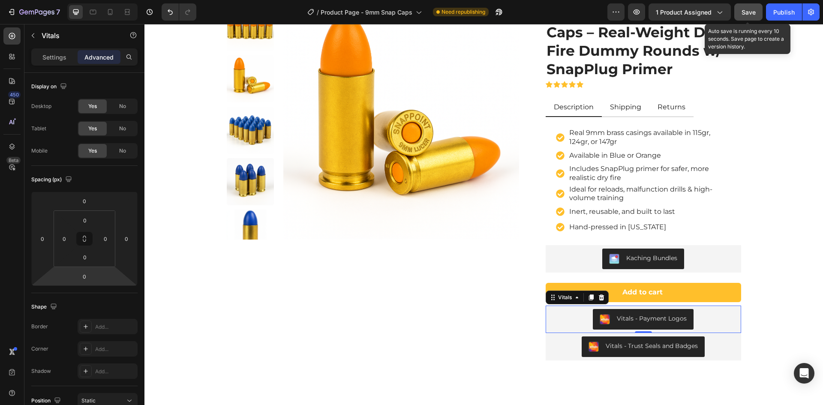
click at [752, 12] on span "Save" at bounding box center [748, 12] width 14 height 7
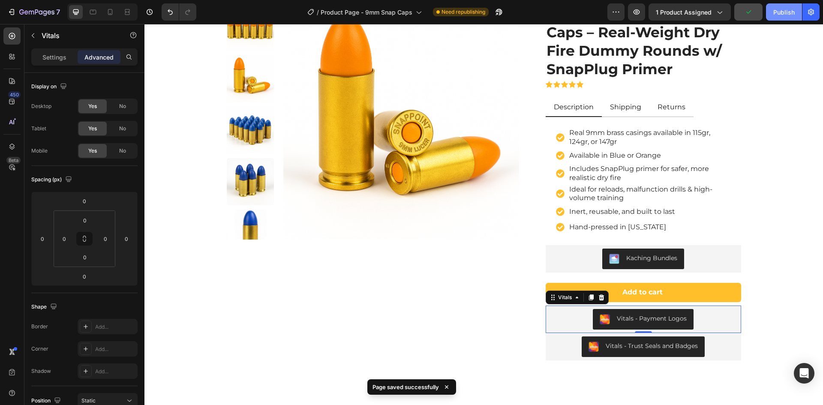
click at [781, 15] on div "Publish" at bounding box center [783, 12] width 21 height 9
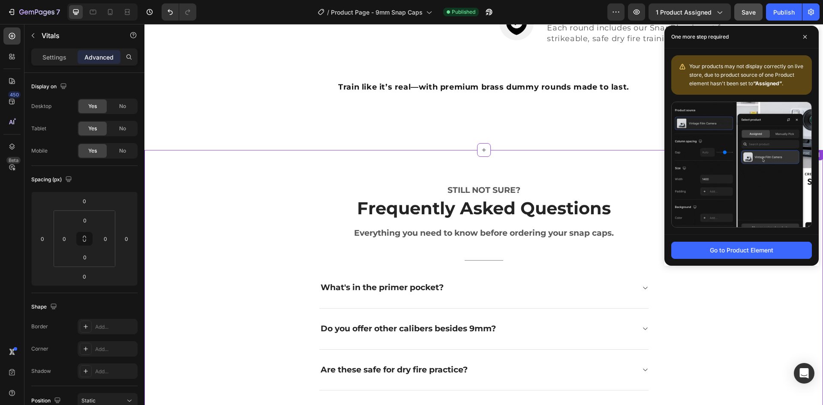
scroll to position [1114, 0]
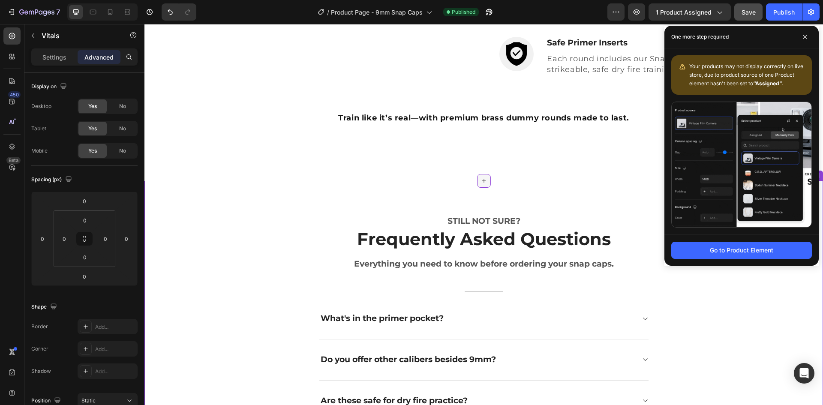
click at [481, 182] on icon at bounding box center [483, 180] width 7 height 7
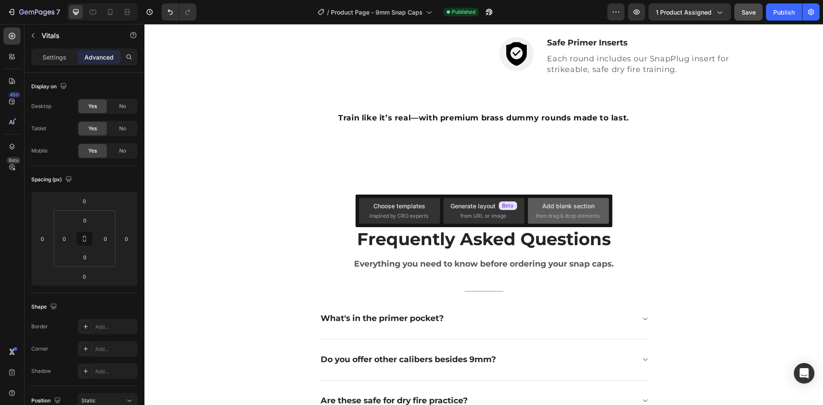
click at [571, 210] on div "Add blank section" at bounding box center [568, 205] width 52 height 9
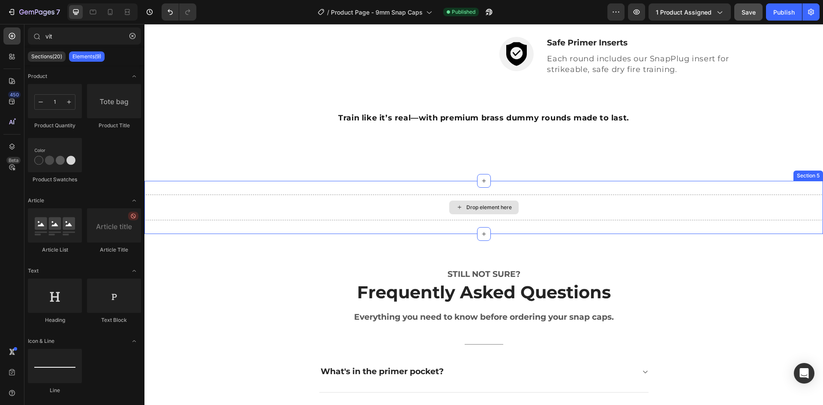
click at [474, 206] on div "Drop element here" at bounding box center [488, 207] width 45 height 7
click at [8, 57] on icon at bounding box center [12, 56] width 9 height 9
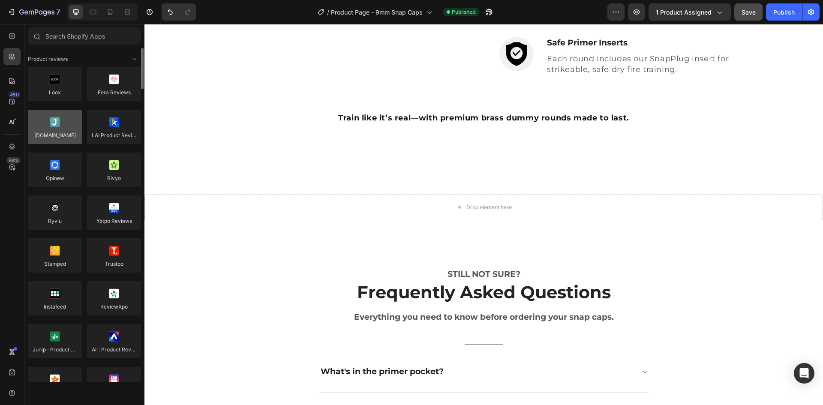
click at [55, 129] on div at bounding box center [55, 127] width 54 height 34
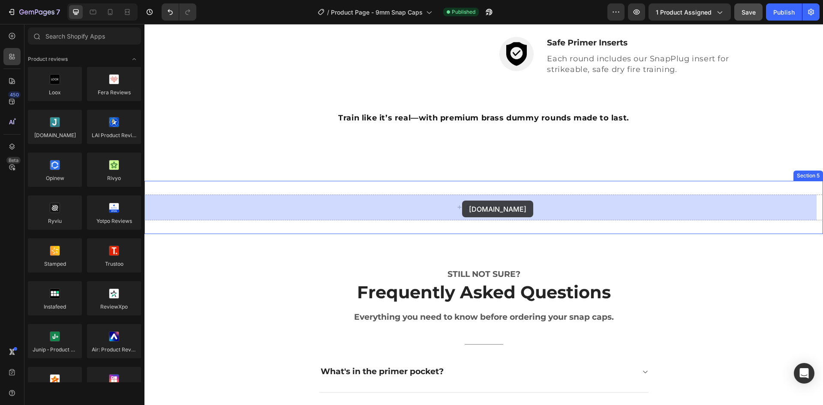
drag, startPoint x: 200, startPoint y: 153, endPoint x: 462, endPoint y: 201, distance: 266.5
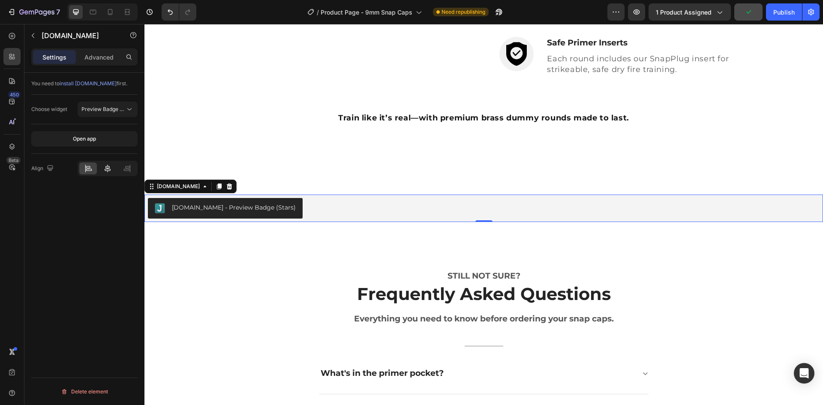
click at [109, 169] on icon at bounding box center [108, 169] width 6 height 8
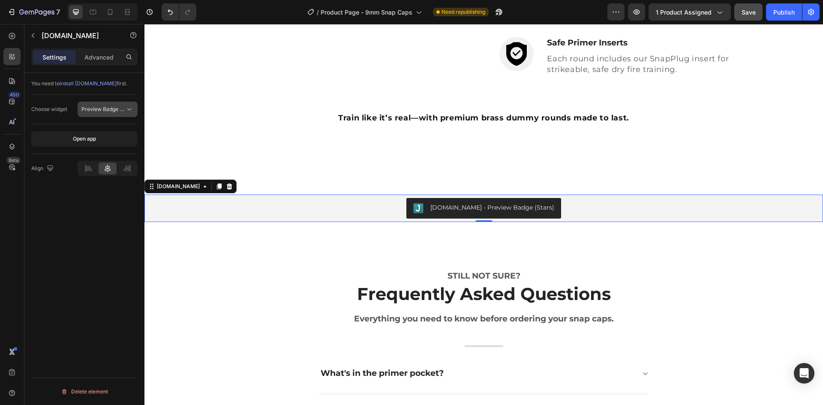
click at [109, 109] on span "Preview Badge (Stars)" at bounding box center [108, 109] width 54 height 6
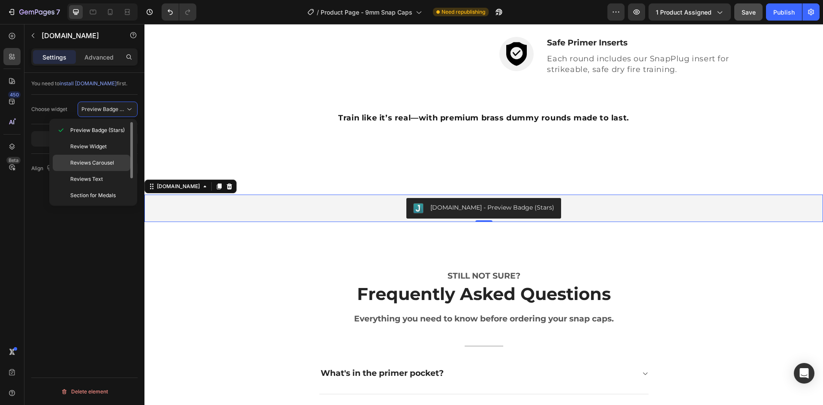
click at [96, 163] on span "Reviews Carousel" at bounding box center [92, 163] width 44 height 8
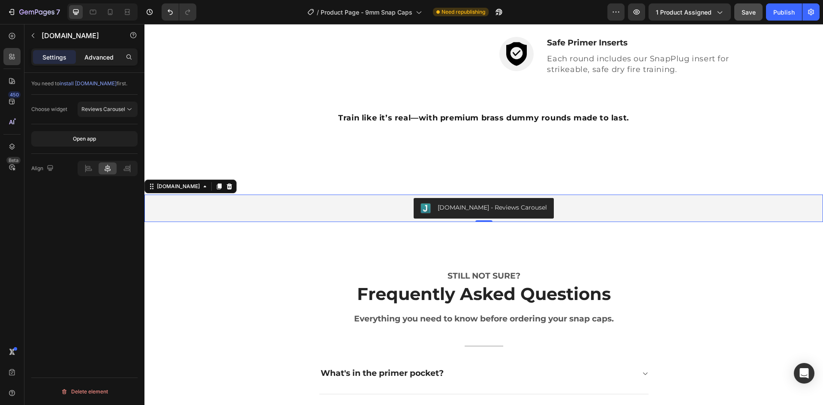
click at [96, 57] on p "Advanced" at bounding box center [98, 57] width 29 height 9
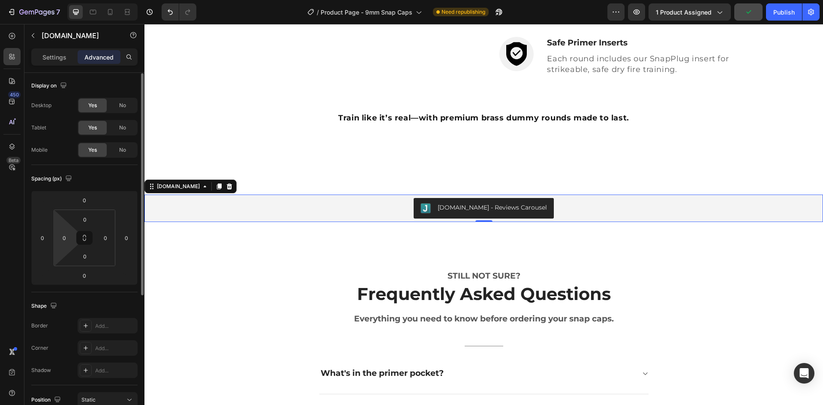
scroll to position [0, 0]
click at [54, 57] on p "Settings" at bounding box center [54, 57] width 24 height 9
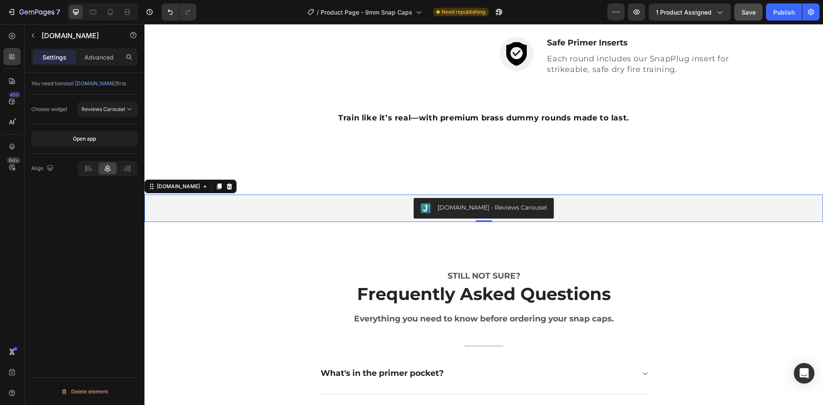
click at [245, 207] on div "[DOMAIN_NAME] - Reviews Carousel" at bounding box center [483, 208] width 671 height 21
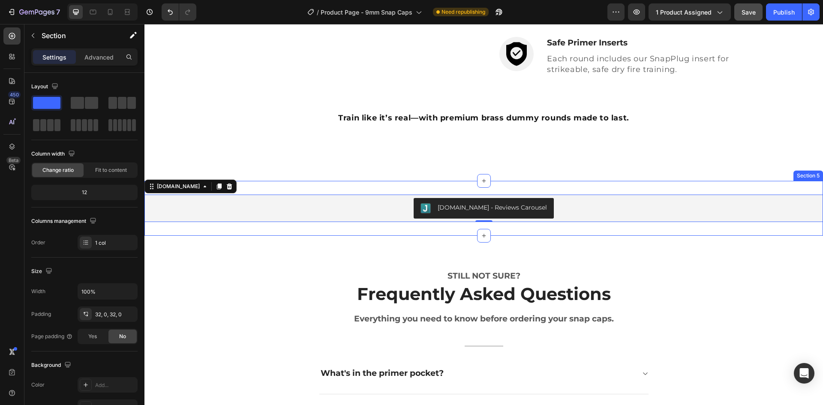
click at [240, 188] on div "Judge.me - Reviews Carousel Judge.me 0 Section 5" at bounding box center [483, 208] width 678 height 55
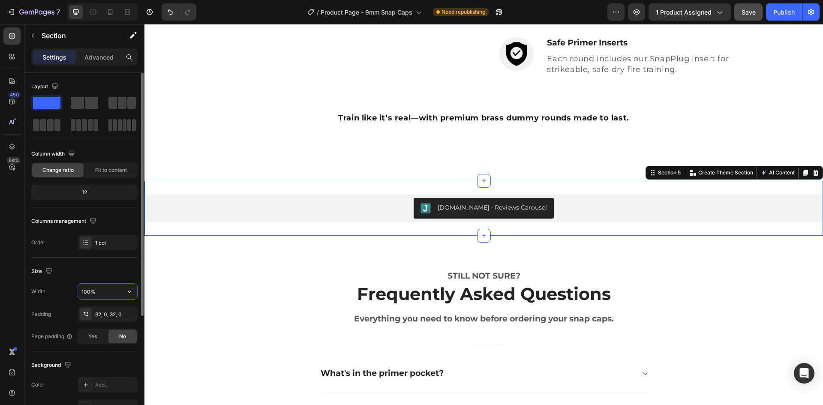
click at [85, 292] on input "100%" at bounding box center [107, 291] width 59 height 15
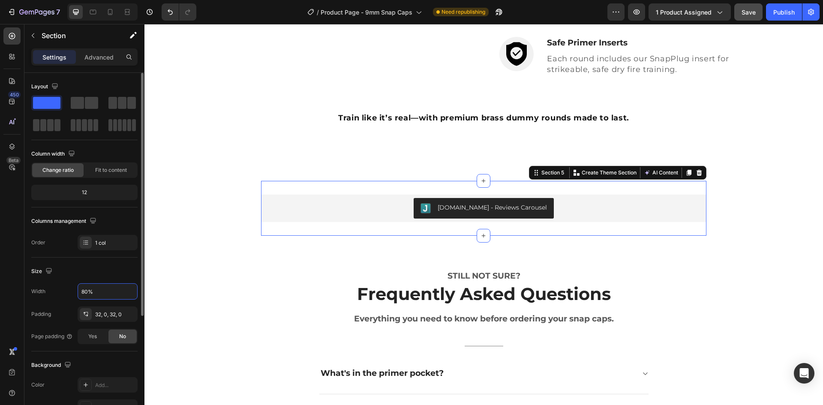
click at [67, 277] on div "Size" at bounding box center [84, 271] width 106 height 14
click at [51, 270] on icon "button" at bounding box center [49, 271] width 6 height 6
click at [51, 317] on icon "button" at bounding box center [50, 315] width 9 height 9
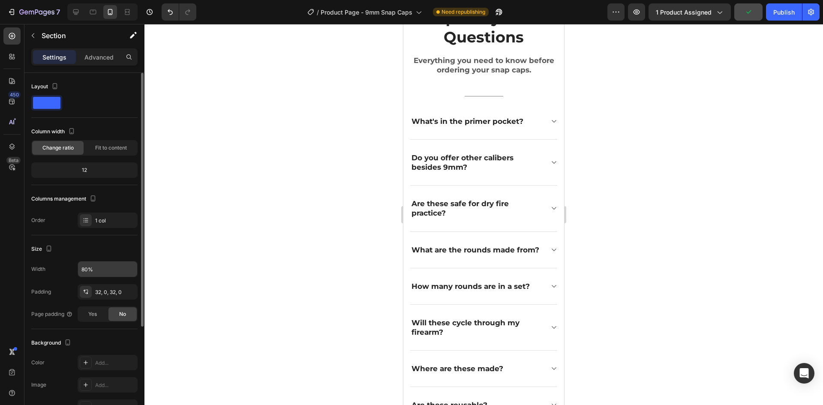
scroll to position [1564, 0]
click at [90, 269] on input "80%" at bounding box center [107, 268] width 59 height 15
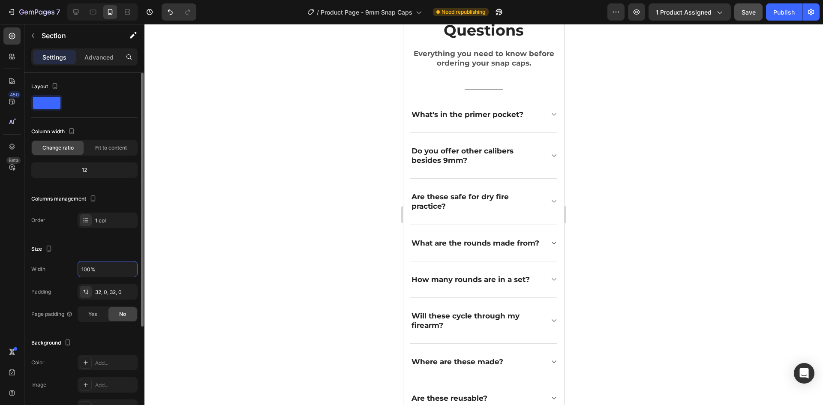
click at [50, 263] on div "Width 100%" at bounding box center [84, 269] width 106 height 16
click at [48, 247] on icon "button" at bounding box center [49, 248] width 9 height 9
click at [48, 277] on icon "button" at bounding box center [51, 277] width 6 height 5
type input "80%"
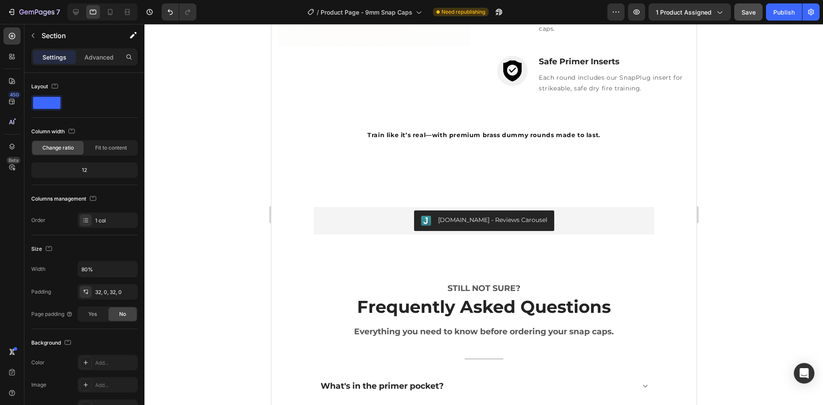
scroll to position [1083, 0]
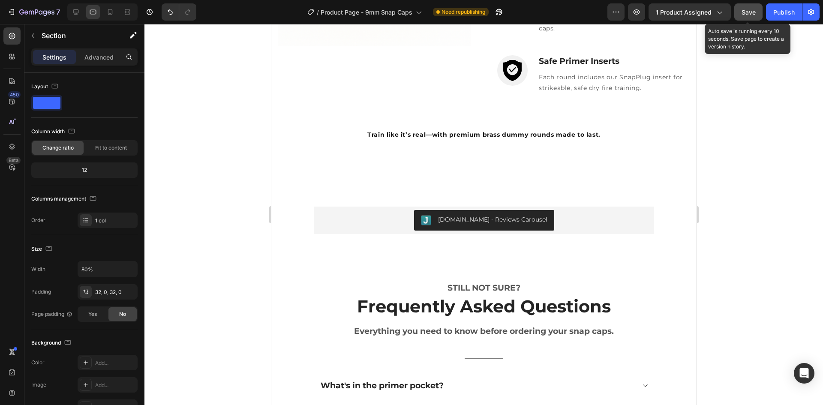
click at [749, 13] on span "Save" at bounding box center [748, 12] width 14 height 7
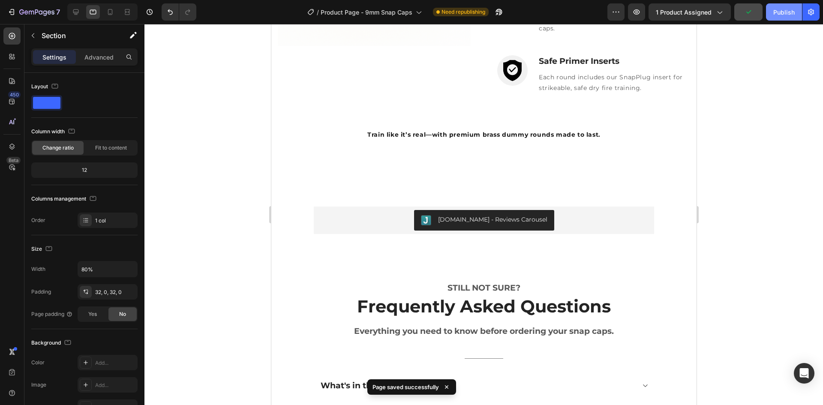
click at [781, 12] on div "Publish" at bounding box center [783, 12] width 21 height 9
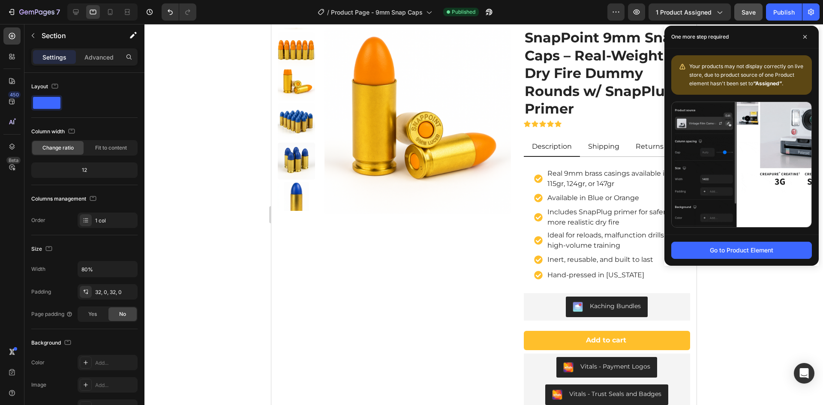
scroll to position [0, 0]
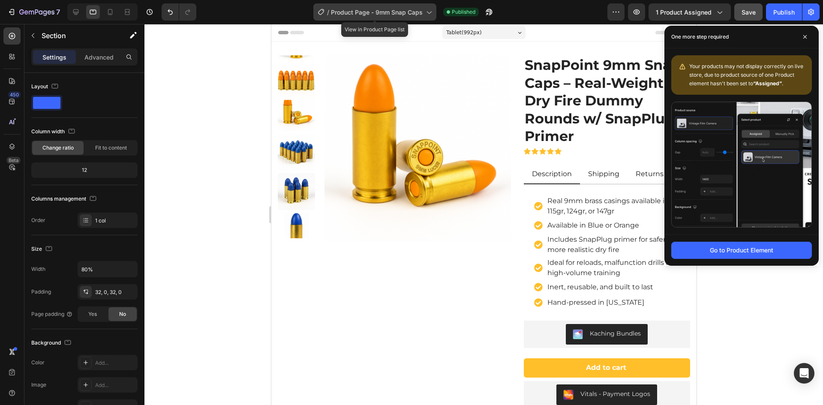
click at [406, 13] on span "Product Page - 9mm Snap Caps" at bounding box center [377, 12] width 92 height 9
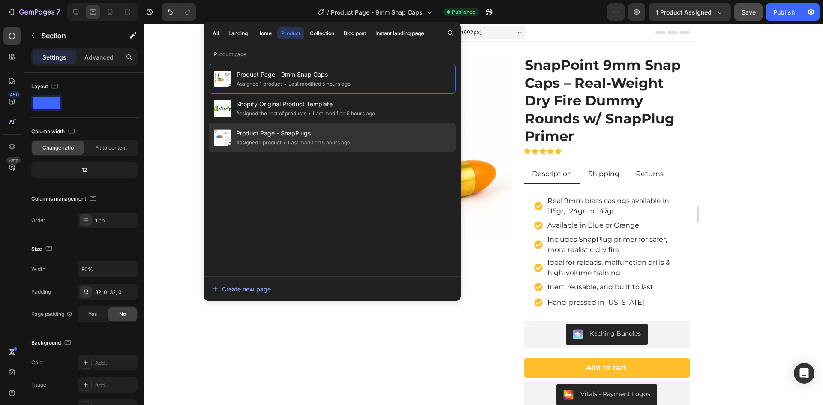
click at [306, 138] on span "Product Page - SnapPlugs" at bounding box center [293, 133] width 114 height 10
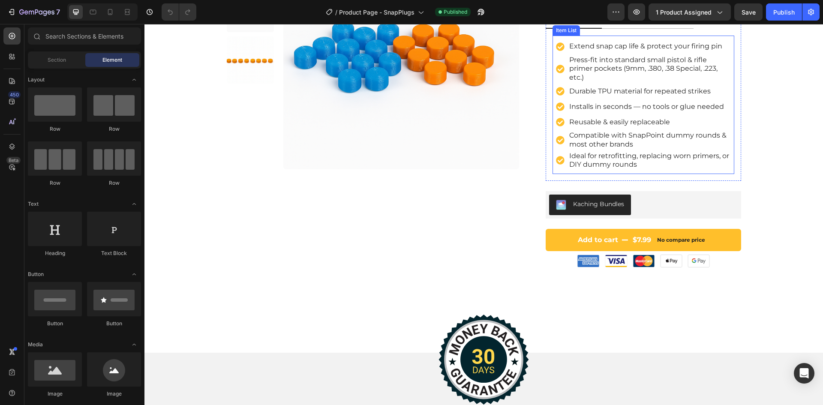
scroll to position [129, 0]
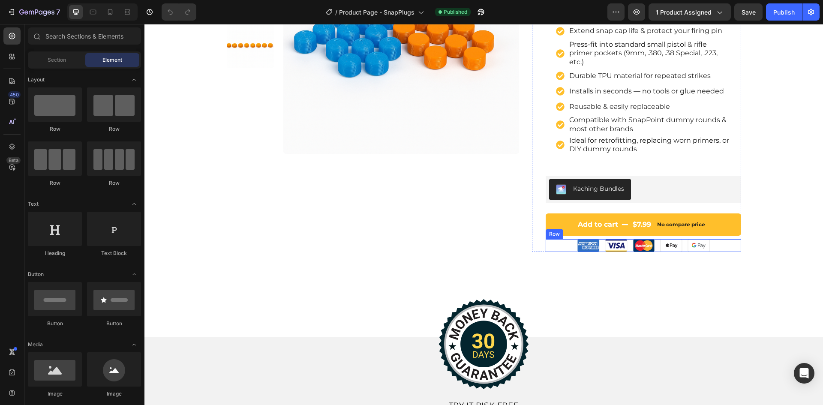
click at [721, 247] on div "Image Image Image Image Image Row" at bounding box center [642, 245] width 195 height 13
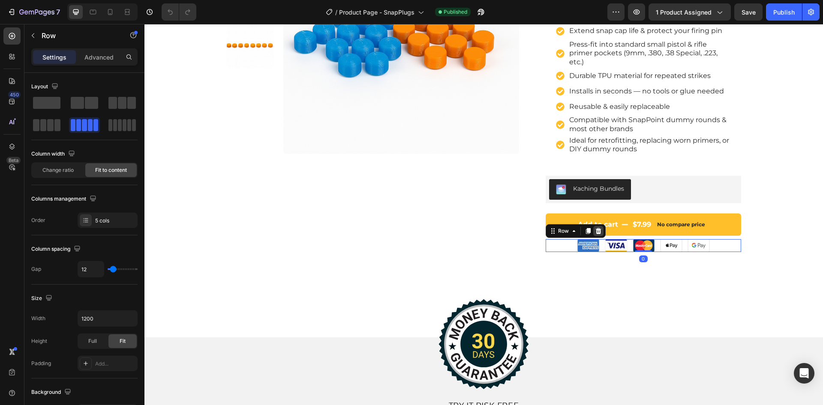
click at [596, 230] on icon at bounding box center [599, 231] width 6 height 6
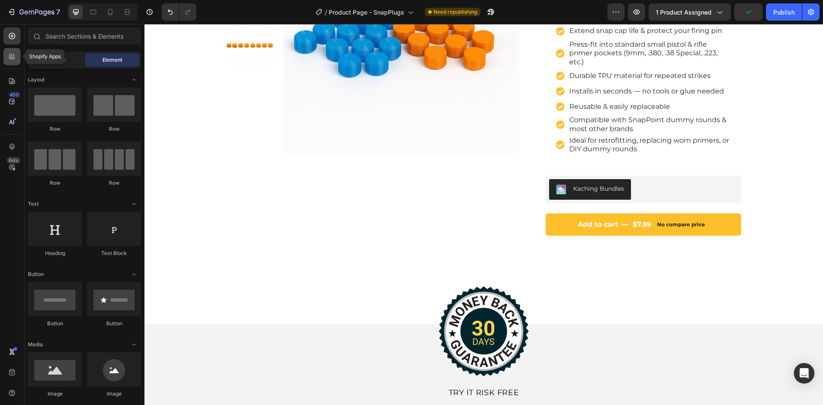
click at [9, 58] on icon at bounding box center [12, 56] width 9 height 9
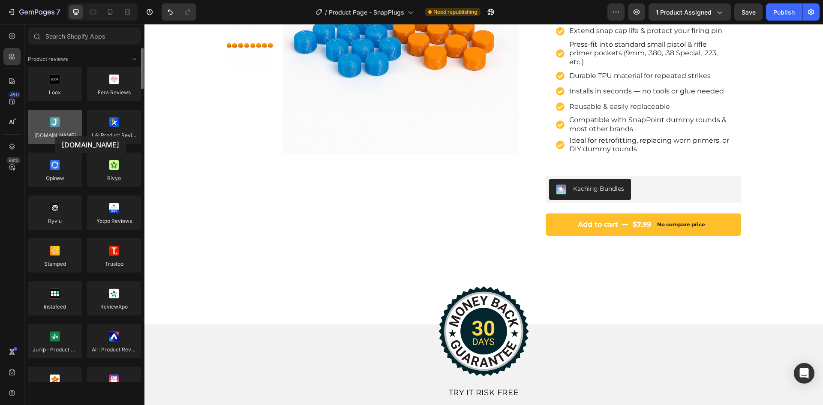
click at [55, 136] on div at bounding box center [55, 127] width 54 height 34
click at [71, 38] on input "text" at bounding box center [84, 35] width 113 height 17
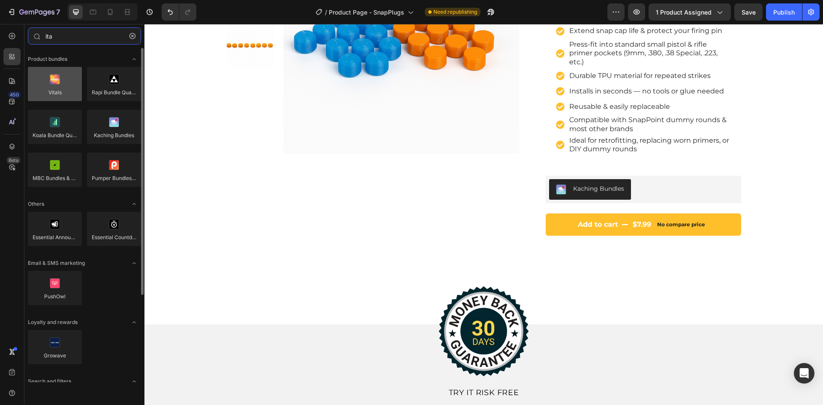
type input "ita"
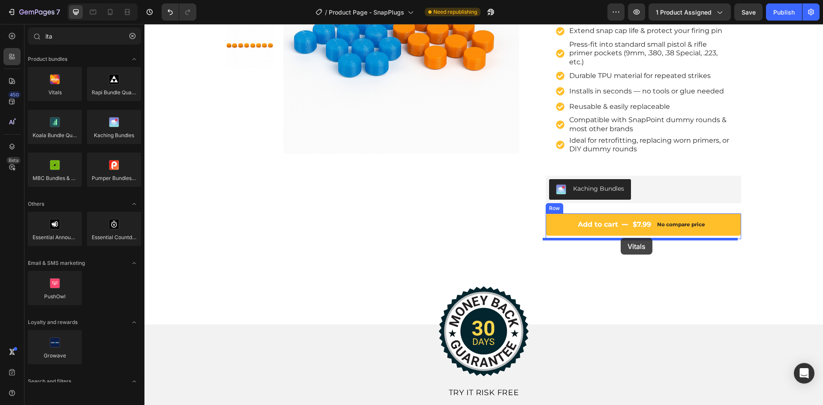
drag, startPoint x: 197, startPoint y: 110, endPoint x: 620, endPoint y: 238, distance: 442.5
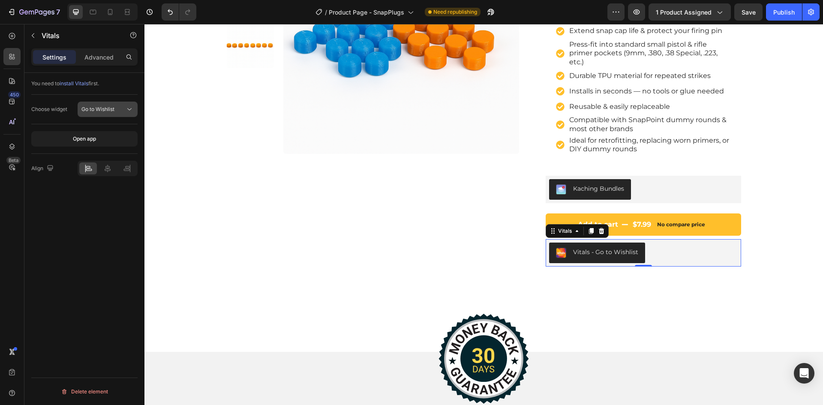
click at [103, 106] on span "Go to Wishlist" at bounding box center [97, 109] width 33 height 6
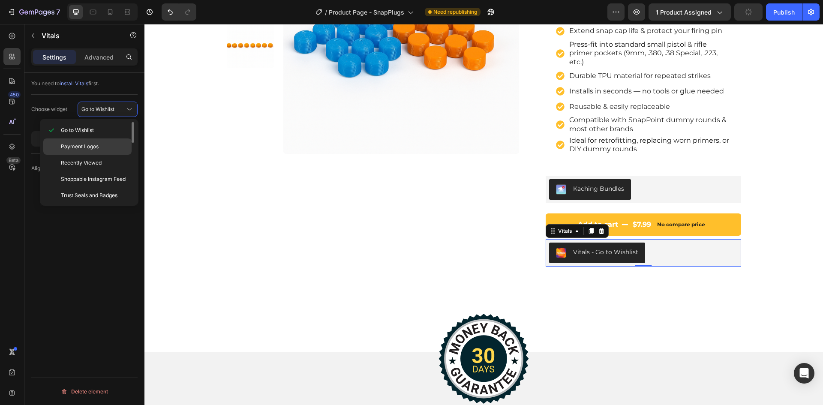
click at [90, 147] on span "Payment Logos" at bounding box center [80, 147] width 38 height 8
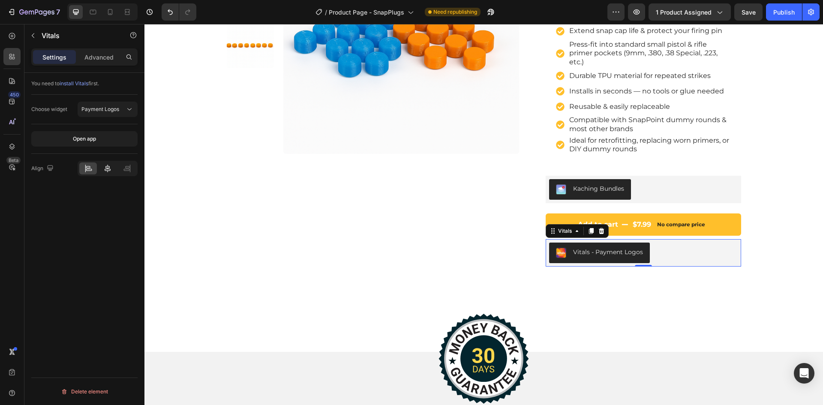
click at [111, 169] on icon at bounding box center [107, 168] width 9 height 9
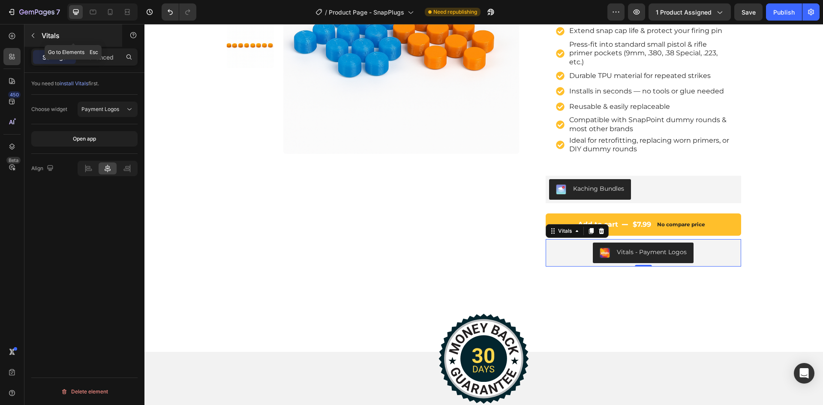
click at [31, 36] on icon "button" at bounding box center [33, 35] width 7 height 7
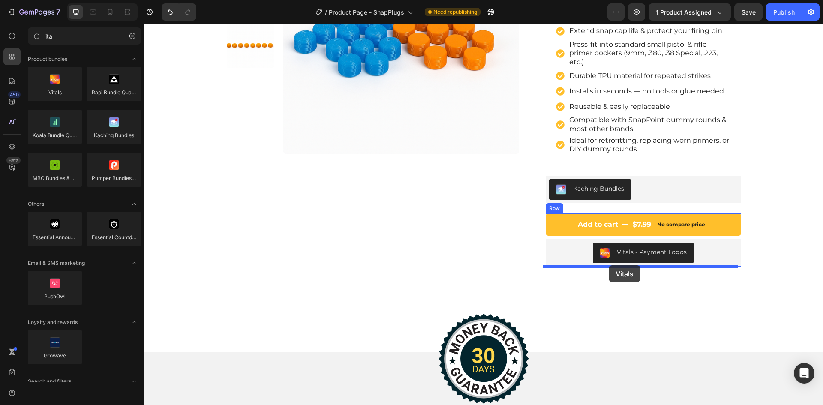
drag, startPoint x: 190, startPoint y: 107, endPoint x: 608, endPoint y: 265, distance: 447.6
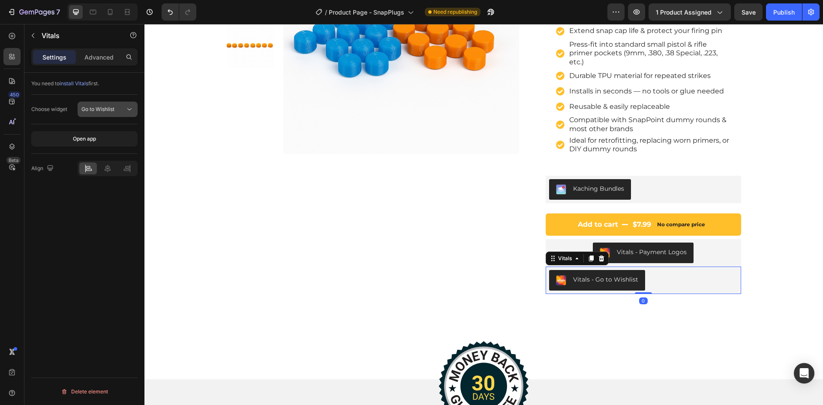
click at [109, 107] on span "Go to Wishlist" at bounding box center [97, 109] width 33 height 6
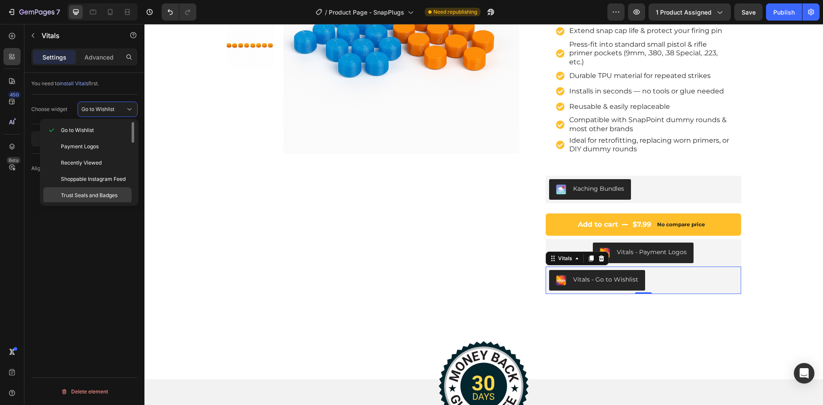
click at [91, 194] on span "Trust Seals and Badges" at bounding box center [89, 196] width 57 height 8
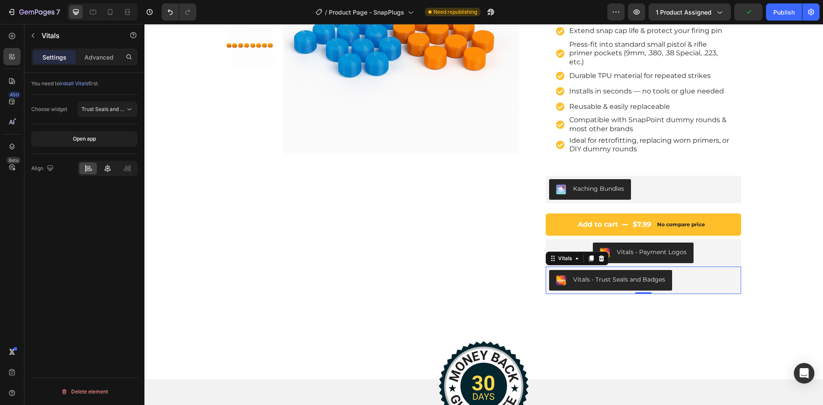
click at [107, 171] on icon at bounding box center [108, 169] width 6 height 8
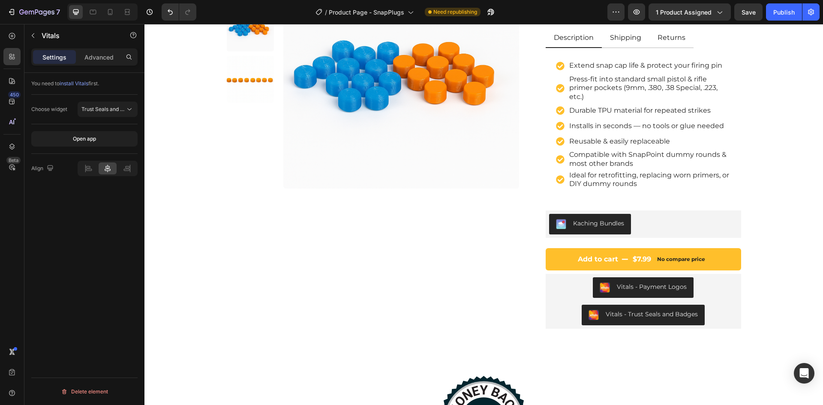
scroll to position [0, 0]
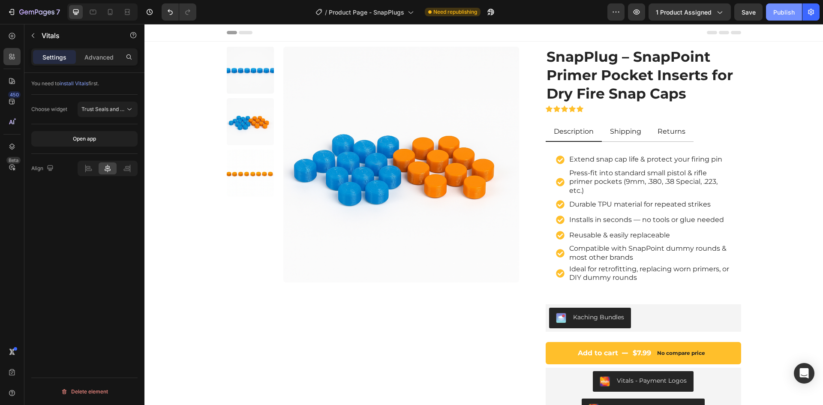
click at [781, 14] on div "Publish" at bounding box center [783, 12] width 21 height 9
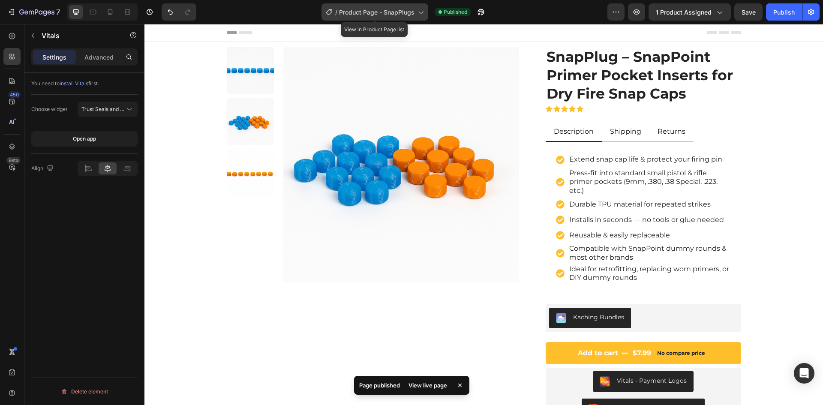
click at [392, 14] on span "Product Page - SnapPlugs" at bounding box center [376, 12] width 75 height 9
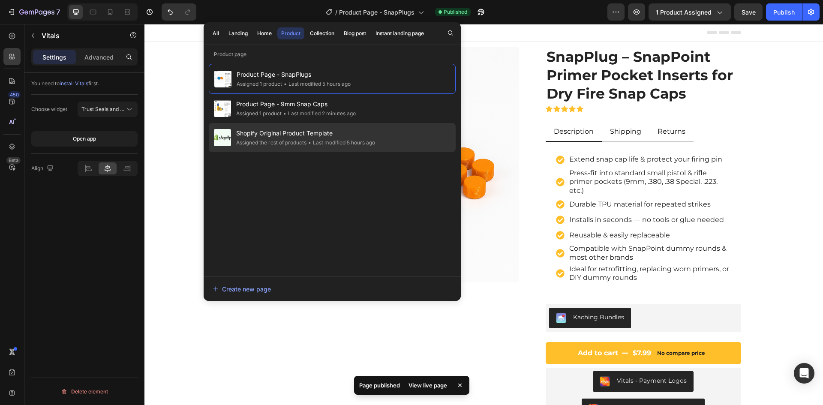
click at [298, 136] on span "Shopify Original Product Template" at bounding box center [305, 133] width 139 height 10
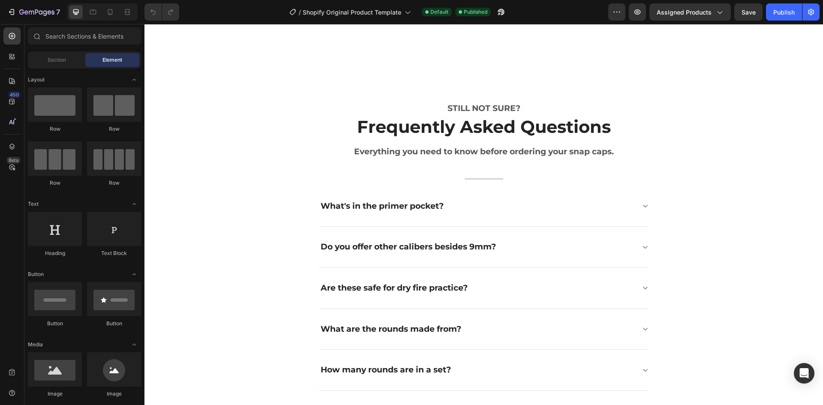
scroll to position [985, 0]
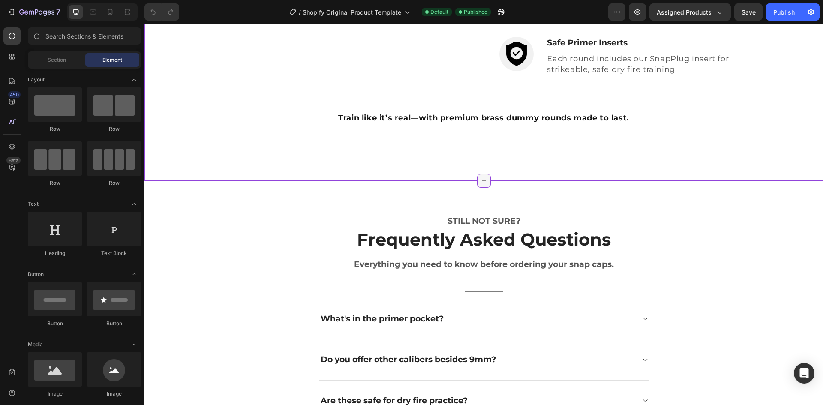
click at [482, 181] on icon at bounding box center [484, 181] width 4 height 4
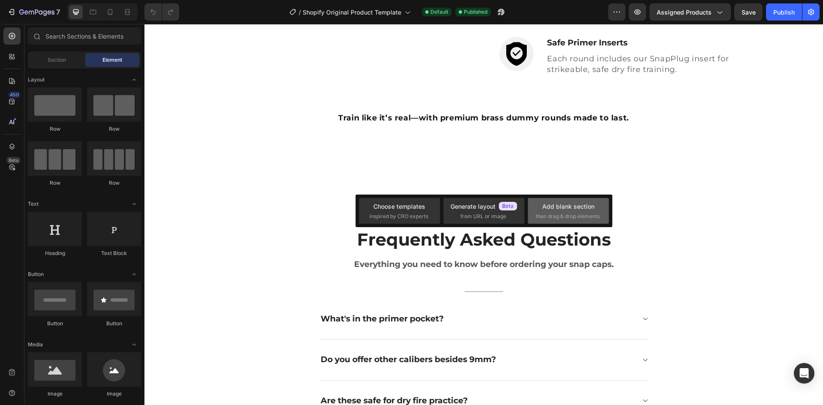
click at [562, 212] on div "Add blank section then drag & drop elements" at bounding box center [568, 211] width 65 height 18
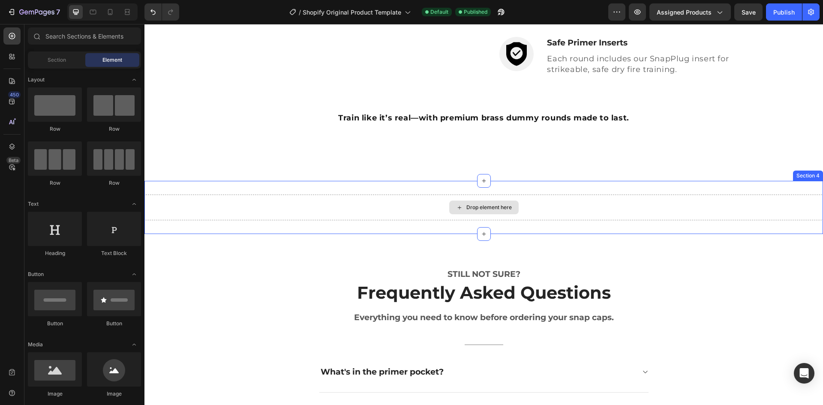
click at [476, 207] on div "Drop element here" at bounding box center [488, 207] width 45 height 7
click at [12, 59] on icon at bounding box center [10, 58] width 3 height 3
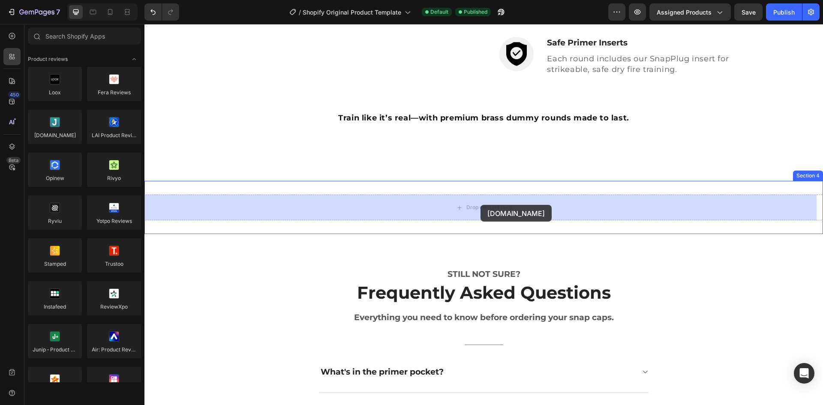
drag, startPoint x: 206, startPoint y: 156, endPoint x: 480, endPoint y: 205, distance: 278.6
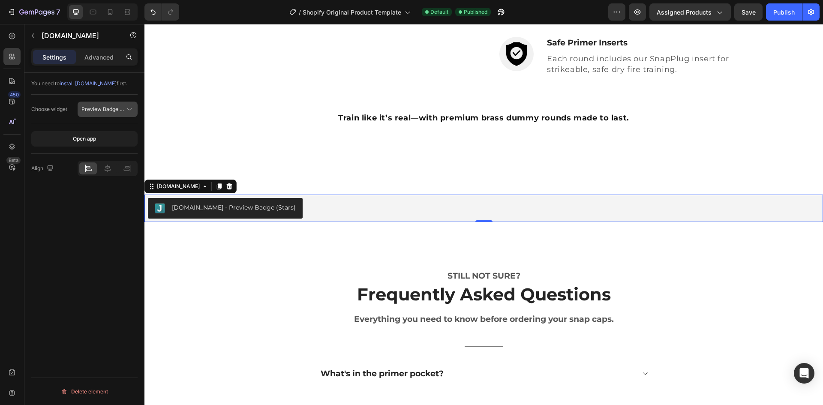
click at [99, 110] on span "Preview Badge (Stars)" at bounding box center [108, 109] width 54 height 6
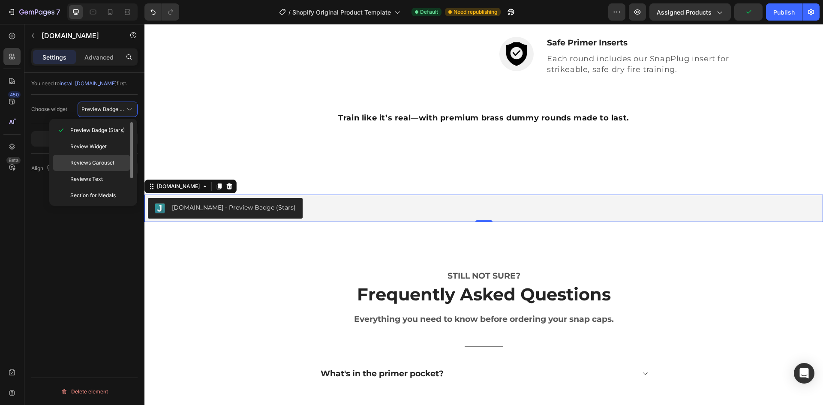
click at [96, 164] on span "Reviews Carousel" at bounding box center [92, 163] width 44 height 8
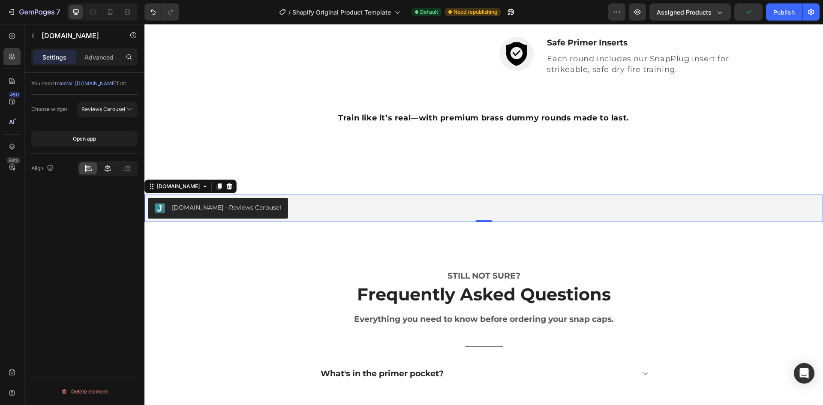
click at [108, 171] on icon at bounding box center [108, 169] width 6 height 8
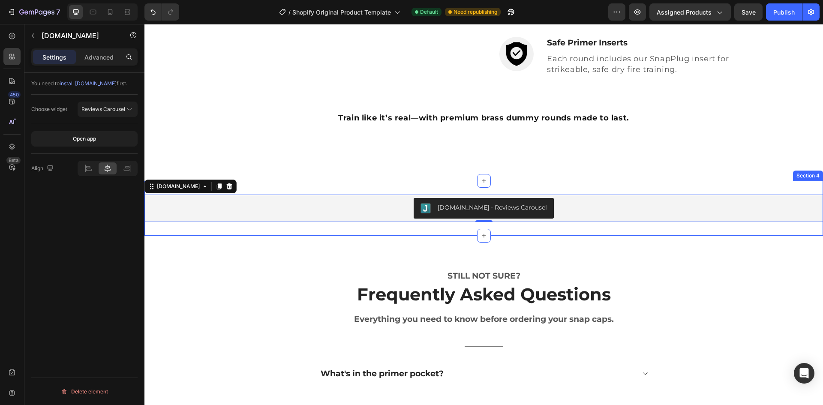
click at [243, 186] on div "Judge.me - Reviews Carousel Judge.me 0 Section 4" at bounding box center [483, 208] width 678 height 55
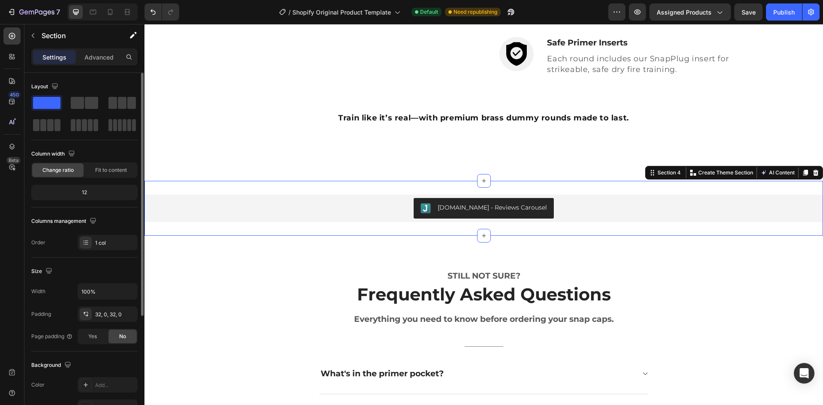
scroll to position [43, 0]
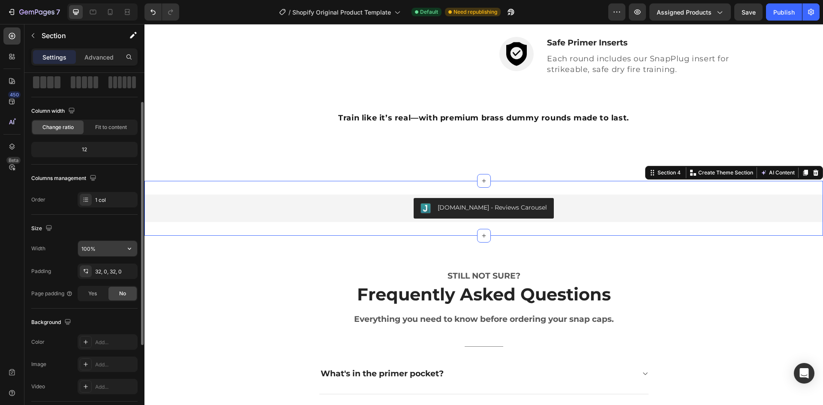
click at [88, 249] on input "100%" at bounding box center [107, 248] width 59 height 15
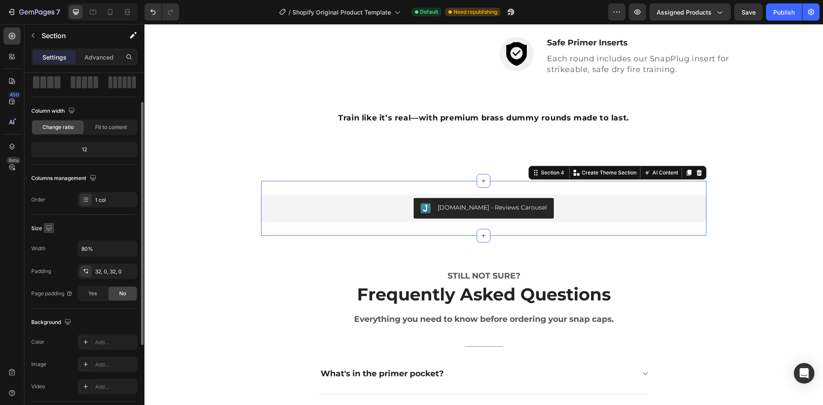
click at [48, 230] on icon "button" at bounding box center [49, 228] width 6 height 6
click at [46, 273] on icon "button" at bounding box center [50, 272] width 9 height 9
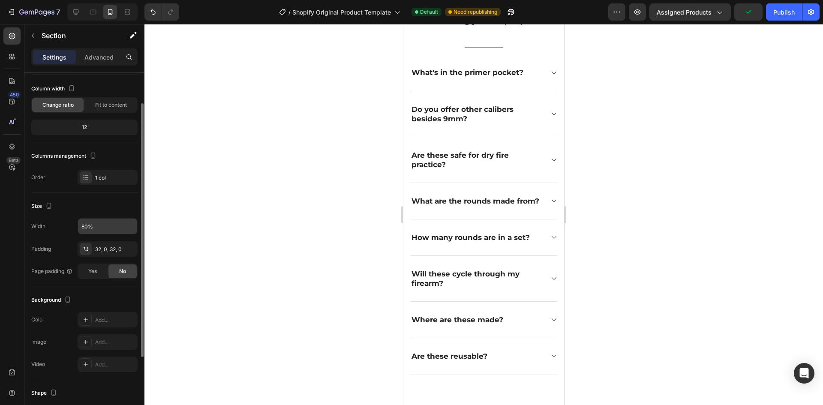
scroll to position [1421, 0]
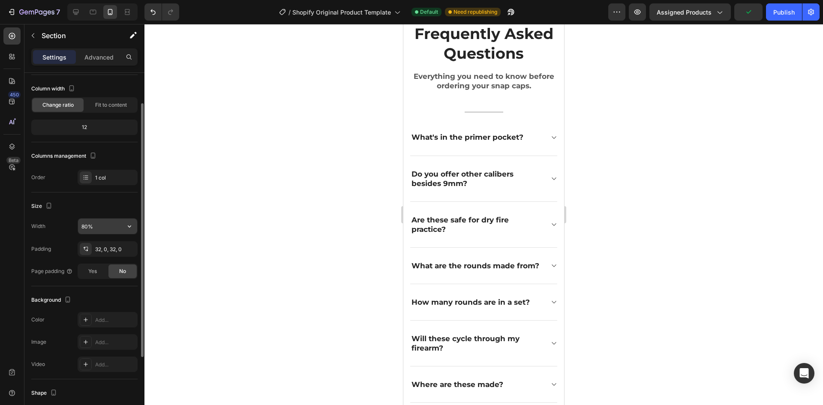
click at [83, 227] on input "80%" at bounding box center [107, 225] width 59 height 15
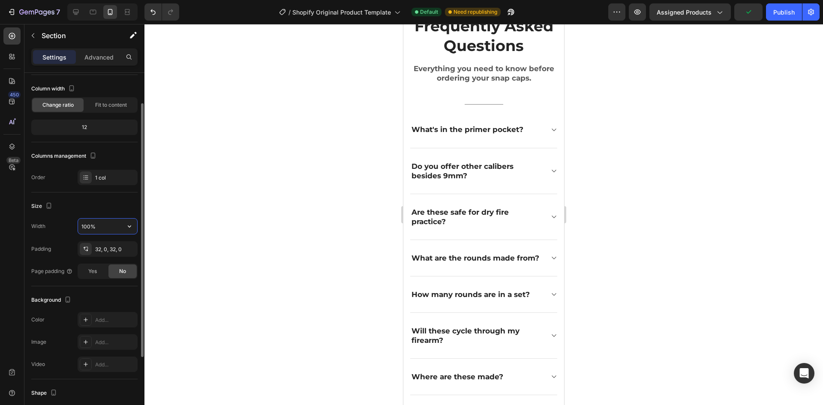
type input "100%"
click at [62, 224] on div "Width 100%" at bounding box center [84, 226] width 106 height 16
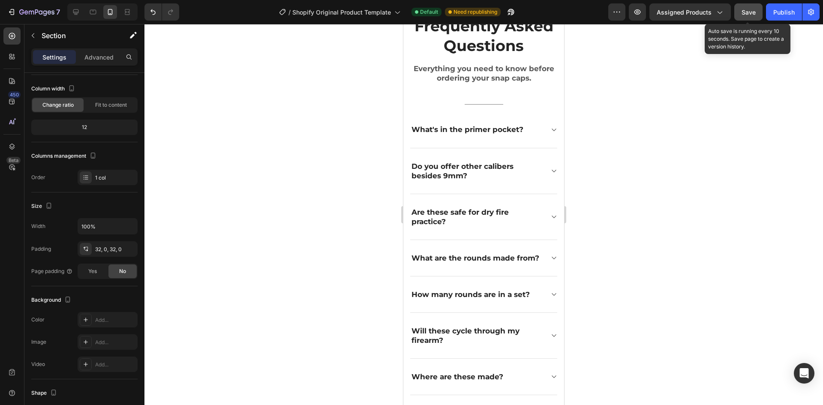
click at [749, 14] on span "Save" at bounding box center [748, 12] width 14 height 7
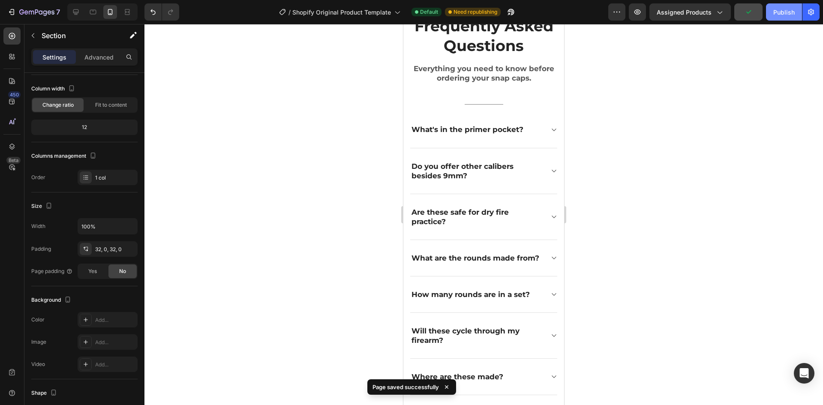
click at [780, 12] on div "Publish" at bounding box center [783, 12] width 21 height 9
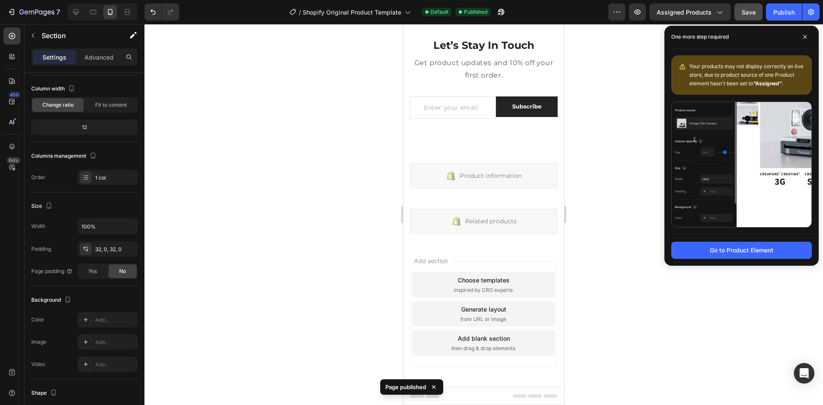
scroll to position [2556, 0]
click at [518, 210] on div "Related products" at bounding box center [483, 221] width 147 height 25
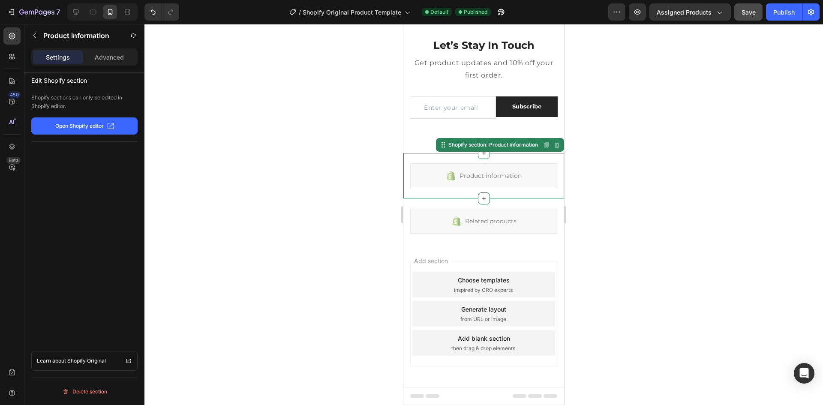
click at [511, 167] on div "Product information" at bounding box center [483, 175] width 147 height 25
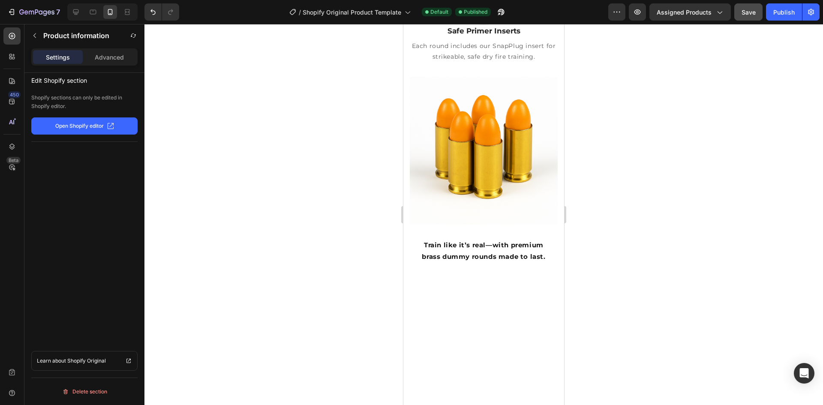
scroll to position [1014, 0]
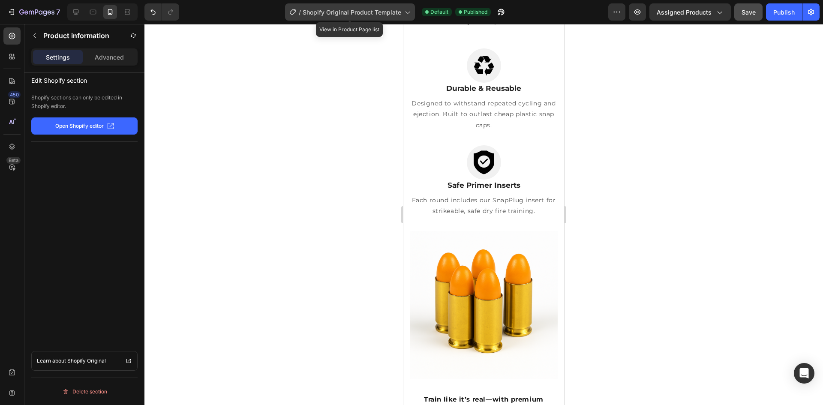
click at [375, 14] on span "Shopify Original Product Template" at bounding box center [351, 12] width 99 height 9
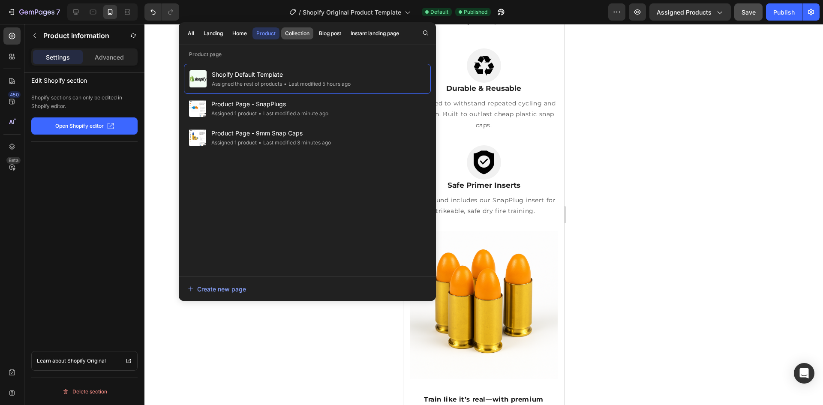
click at [292, 32] on div "Collection" at bounding box center [297, 34] width 24 height 8
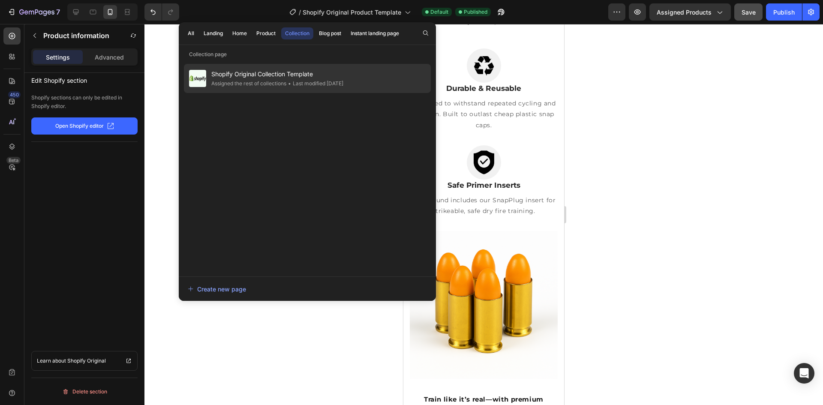
click at [281, 77] on span "Shopify Original Collection Template" at bounding box center [277, 74] width 132 height 10
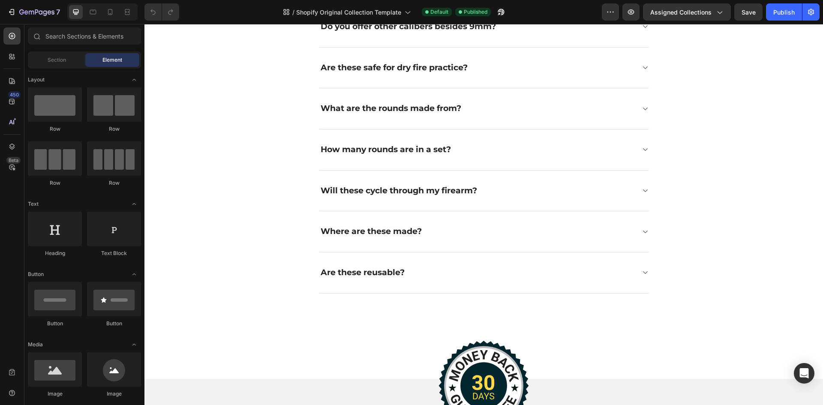
scroll to position [2999, 0]
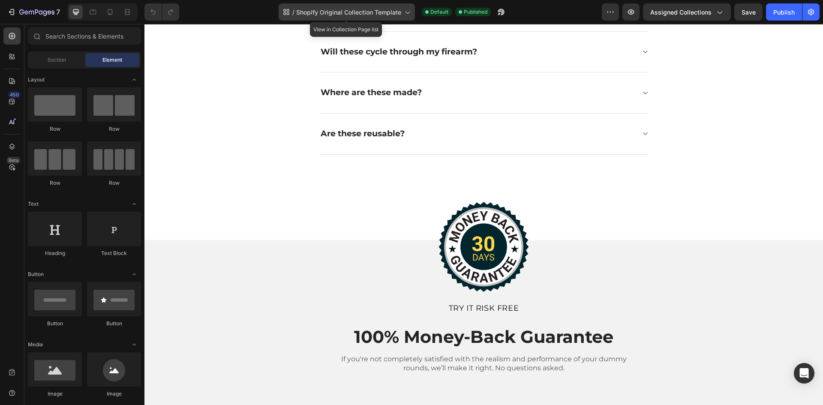
click at [357, 15] on span "Shopify Original Collection Template" at bounding box center [348, 12] width 105 height 9
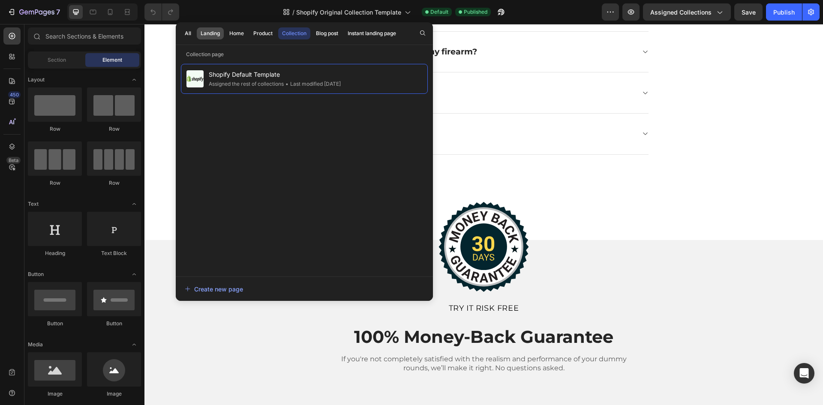
click at [209, 37] on div "Landing" at bounding box center [210, 34] width 19 height 8
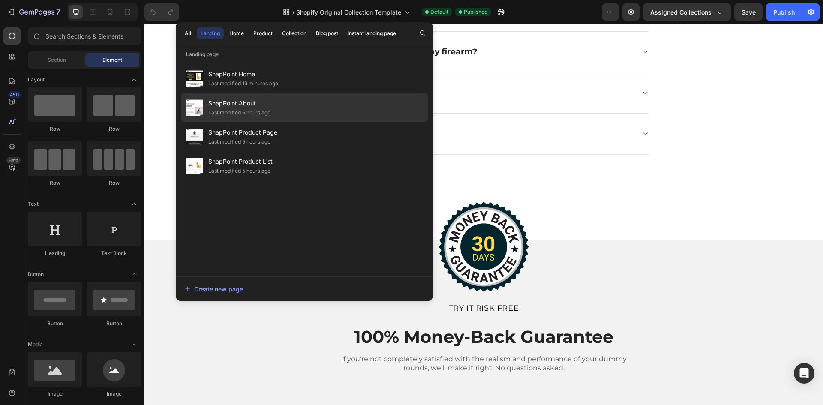
click at [237, 103] on span "SnapPoint About" at bounding box center [239, 103] width 62 height 10
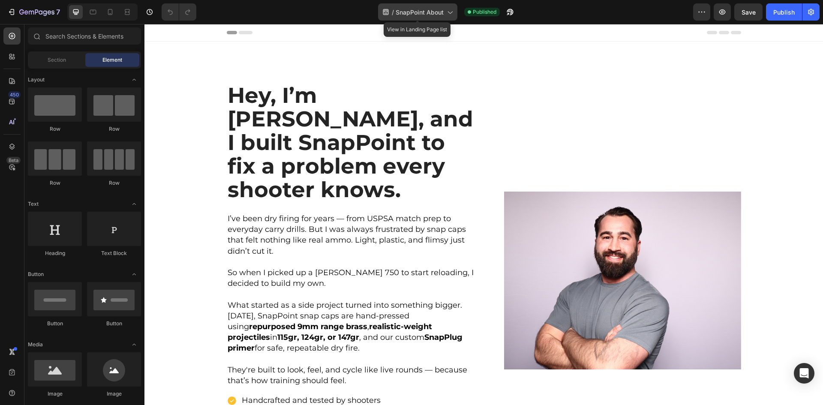
click at [432, 11] on span "SnapPoint About" at bounding box center [419, 12] width 48 height 9
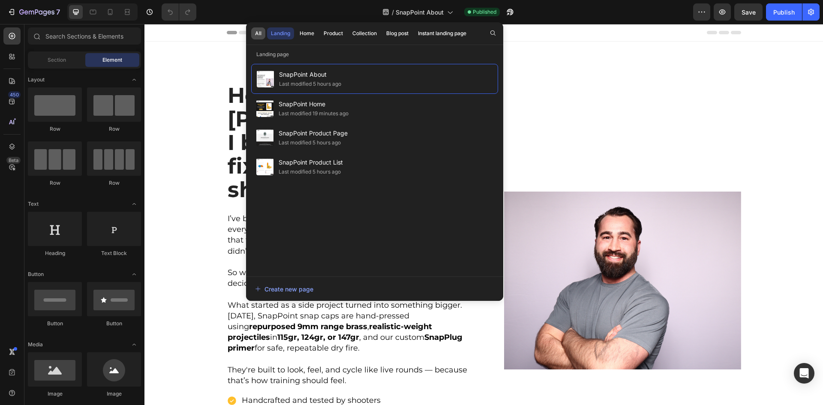
click at [260, 33] on div "All" at bounding box center [258, 34] width 6 height 8
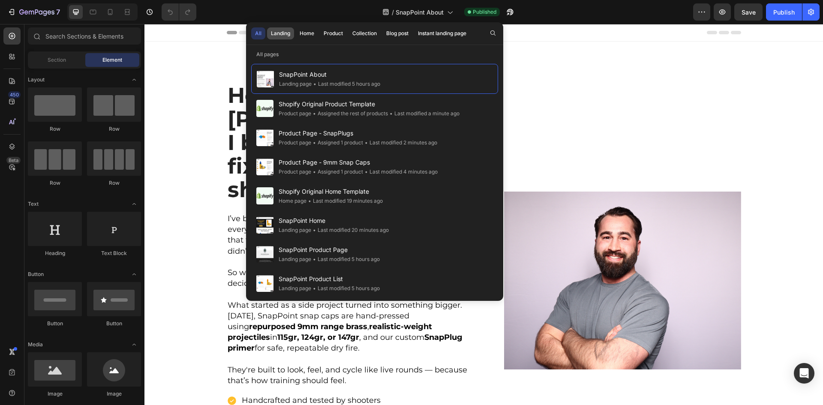
click at [280, 36] on div "Landing" at bounding box center [280, 34] width 19 height 8
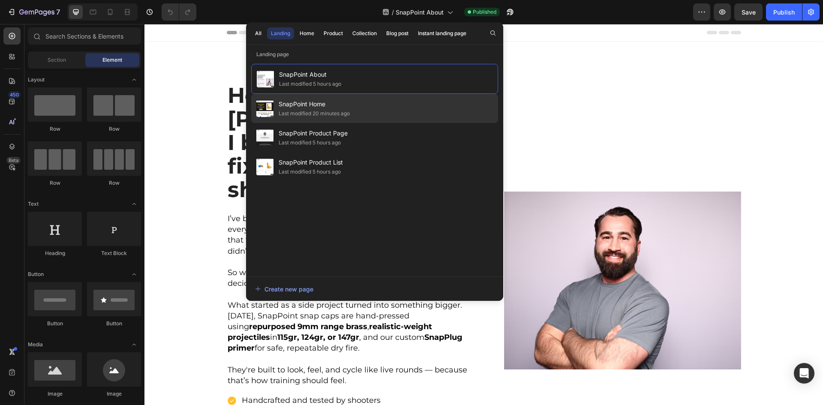
click at [299, 105] on span "SnapPoint Home" at bounding box center [313, 104] width 71 height 10
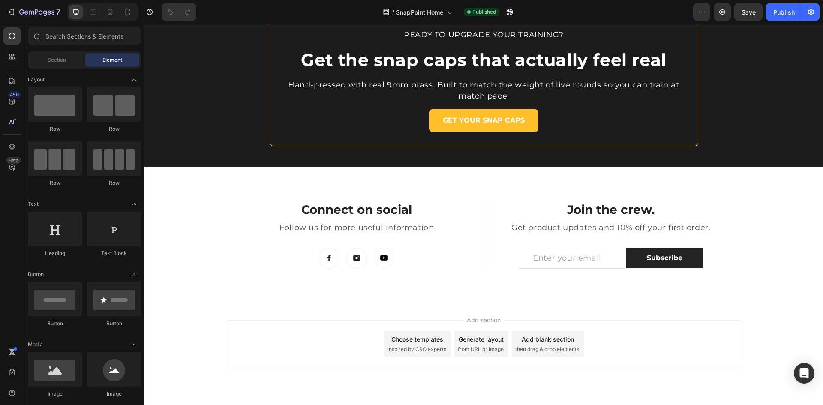
scroll to position [2299, 0]
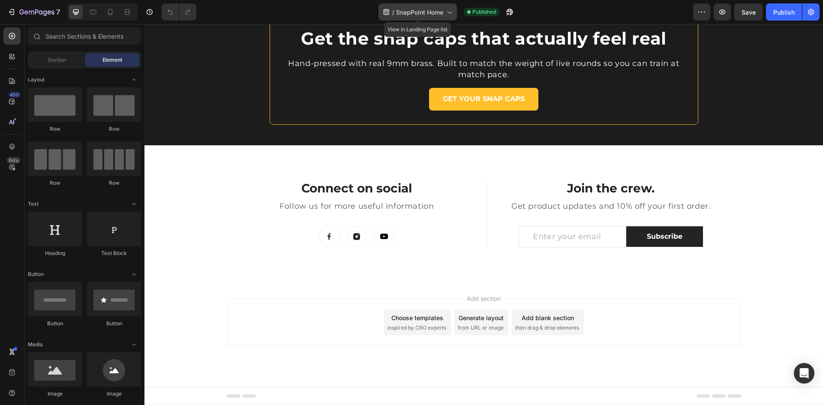
click at [426, 11] on span "SnapPoint Home" at bounding box center [419, 12] width 47 height 9
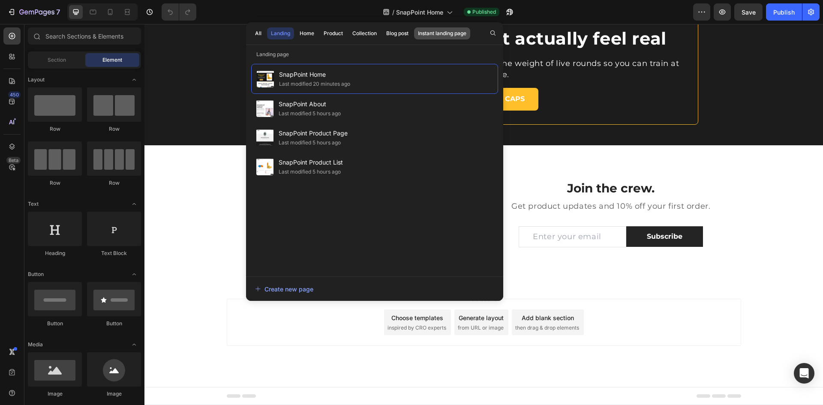
click at [434, 35] on div "Instant landing page" at bounding box center [442, 34] width 48 height 8
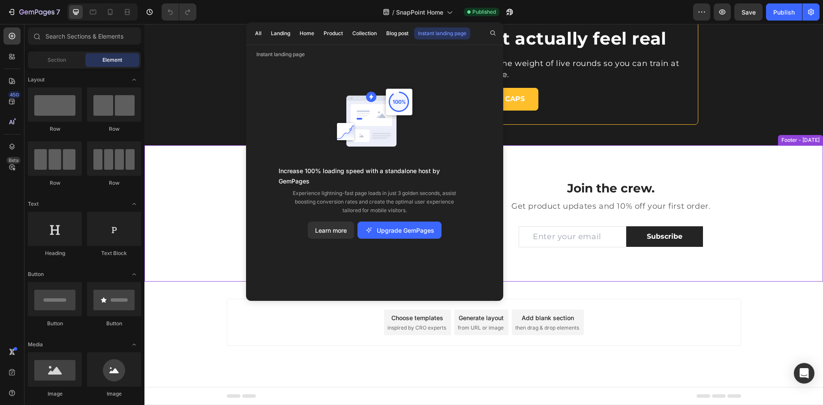
click at [208, 197] on div "Connect on social Heading Follow us for more useful information Text block Imag…" at bounding box center [483, 231] width 678 height 102
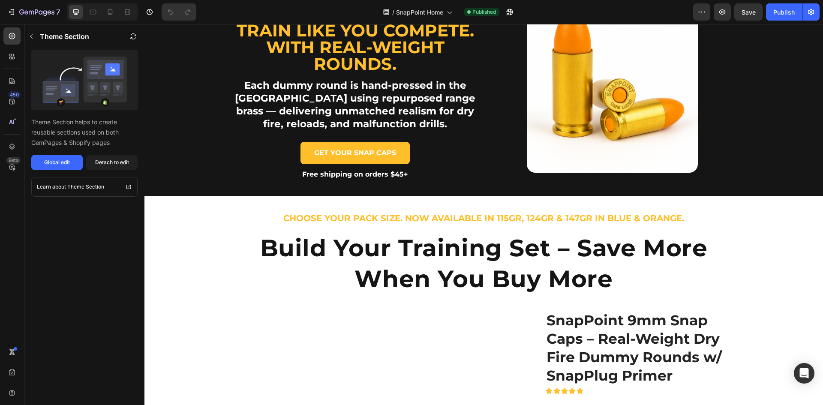
scroll to position [0, 0]
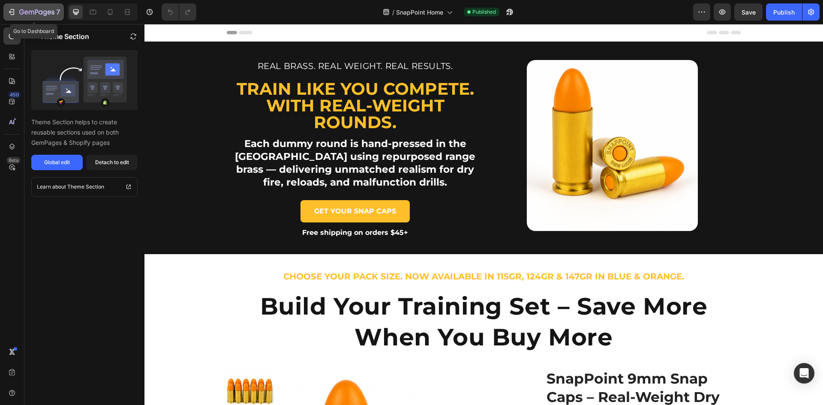
click at [23, 12] on icon "button" at bounding box center [21, 11] width 5 height 5
